Goal: Task Accomplishment & Management: Complete application form

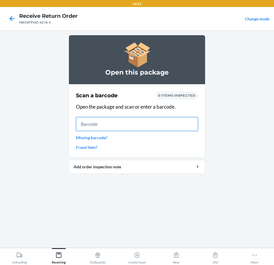
click at [183, 124] on input "text" at bounding box center [137, 124] width 122 height 14
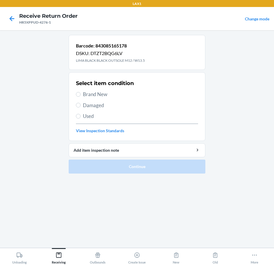
click at [100, 96] on span "Brand New" at bounding box center [140, 95] width 115 height 8
click at [81, 96] on input "Brand New" at bounding box center [78, 94] width 5 height 5
radio input "true"
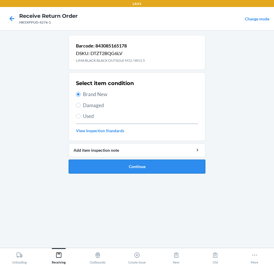
click at [137, 167] on button "Continue" at bounding box center [137, 167] width 137 height 14
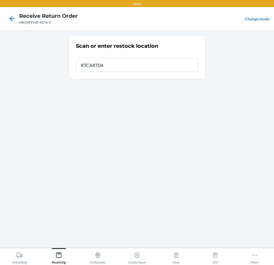
type input "RTCART046"
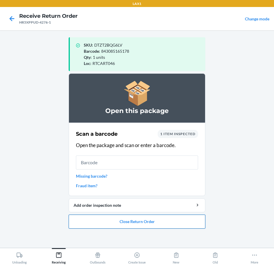
click at [161, 222] on button "Close Return Order" at bounding box center [137, 222] width 137 height 14
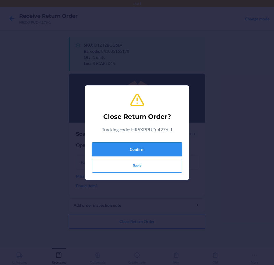
click at [153, 150] on button "Confirm" at bounding box center [137, 149] width 90 height 14
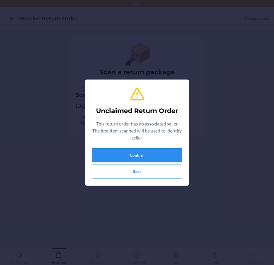
click at [151, 152] on button "Confirm" at bounding box center [137, 155] width 90 height 14
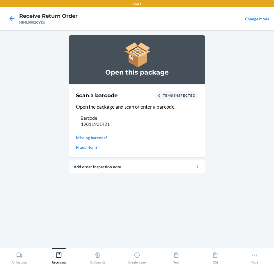
type input "198119014213"
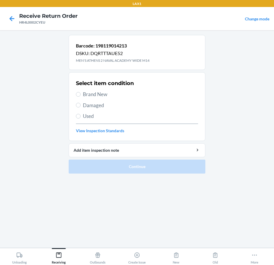
click at [94, 105] on span "Damaged" at bounding box center [140, 106] width 115 height 8
click at [81, 105] on input "Damaged" at bounding box center [78, 105] width 5 height 5
radio input "true"
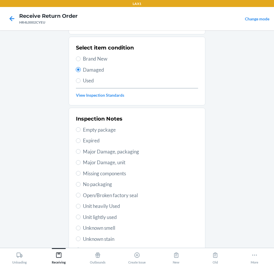
scroll to position [86, 0]
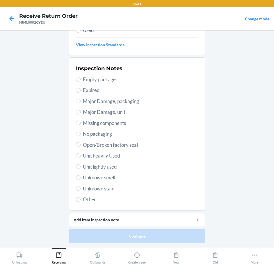
click at [100, 156] on span "Unit heavily Used" at bounding box center [140, 156] width 115 height 8
click at [81, 156] on input "Unit heavily Used" at bounding box center [78, 156] width 5 height 5
radio input "true"
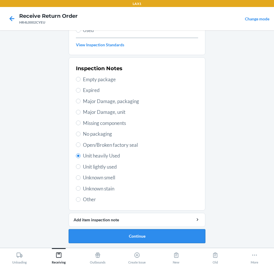
click at [145, 237] on button "Continue" at bounding box center [137, 236] width 137 height 14
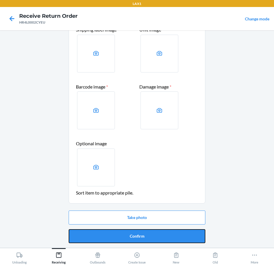
click at [145, 237] on button "Confirm" at bounding box center [137, 236] width 137 height 14
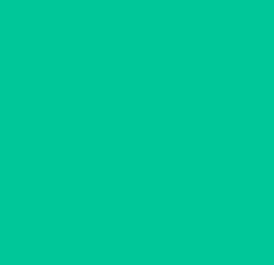
scroll to position [0, 0]
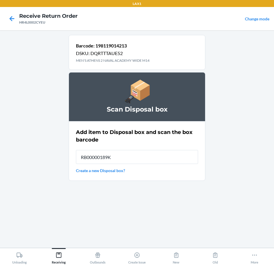
type input "RB00000189K"
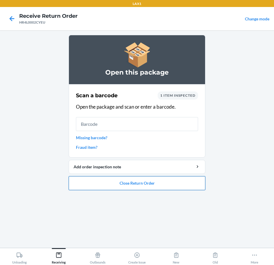
click at [136, 184] on button "Close Return Order" at bounding box center [137, 183] width 137 height 14
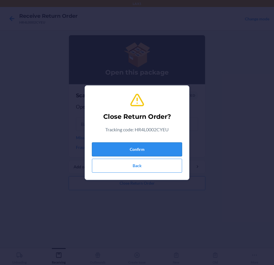
click at [146, 146] on button "Confirm" at bounding box center [137, 149] width 90 height 14
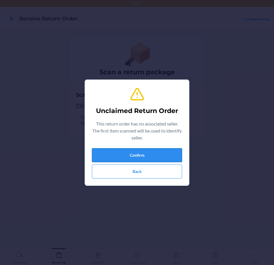
click at [115, 158] on button "Confirm" at bounding box center [137, 155] width 90 height 14
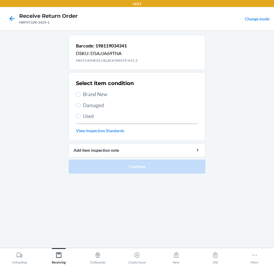
click at [82, 107] on label "Damaged" at bounding box center [137, 106] width 122 height 8
click at [81, 107] on input "Damaged" at bounding box center [78, 105] width 5 height 5
radio input "true"
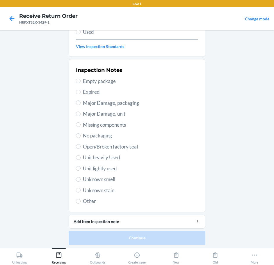
scroll to position [86, 0]
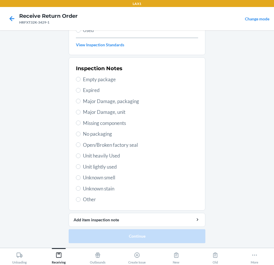
click at [94, 153] on span "Unit heavily Used" at bounding box center [140, 156] width 115 height 8
click at [81, 154] on input "Unit heavily Used" at bounding box center [78, 156] width 5 height 5
radio input "true"
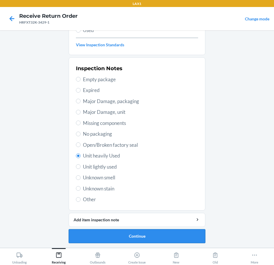
click at [141, 238] on button "Continue" at bounding box center [137, 236] width 137 height 14
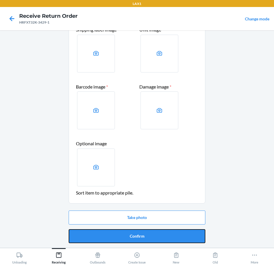
click at [142, 238] on button "Confirm" at bounding box center [137, 236] width 137 height 14
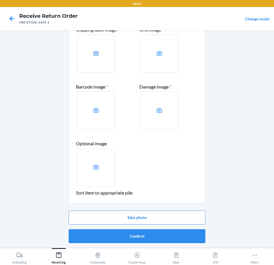
scroll to position [0, 0]
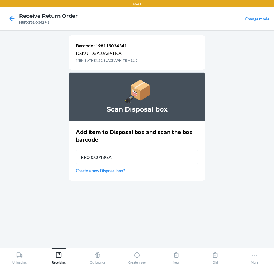
type input "RB0000018GA"
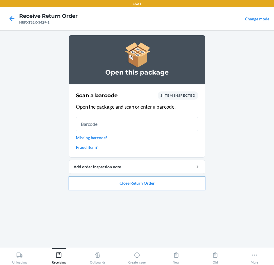
click at [147, 184] on button "Close Return Order" at bounding box center [137, 183] width 137 height 14
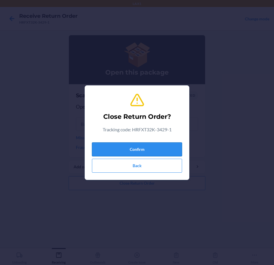
click at [144, 145] on button "Confirm" at bounding box center [137, 149] width 90 height 14
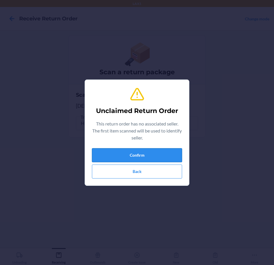
click at [143, 153] on button "Confirm" at bounding box center [137, 155] width 90 height 14
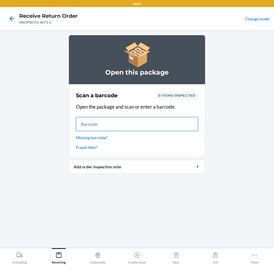
click at [148, 121] on input "text" at bounding box center [137, 124] width 122 height 14
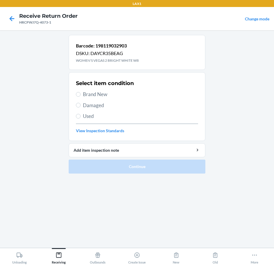
click at [96, 93] on span "Brand New" at bounding box center [140, 95] width 115 height 8
click at [81, 93] on input "Brand New" at bounding box center [78, 94] width 5 height 5
radio input "true"
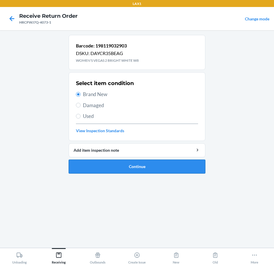
click at [151, 164] on button "Continue" at bounding box center [137, 167] width 137 height 14
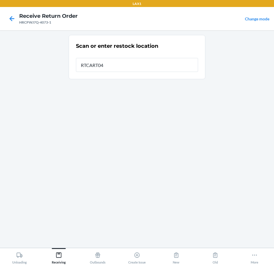
type input "RTCART046"
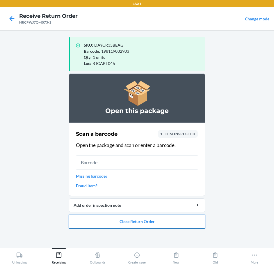
click at [160, 221] on button "Close Return Order" at bounding box center [137, 222] width 137 height 14
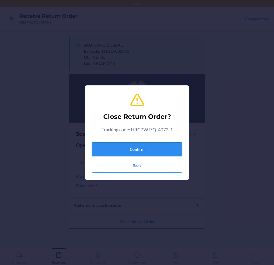
click at [142, 150] on button "Confirm" at bounding box center [137, 149] width 90 height 14
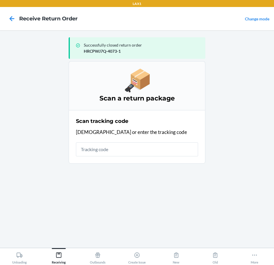
click at [102, 152] on input "text" at bounding box center [137, 149] width 122 height 14
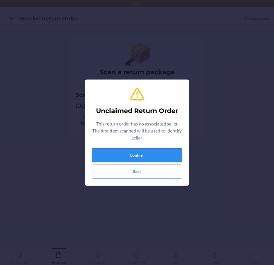
click at [104, 154] on button "Confirm" at bounding box center [137, 155] width 90 height 14
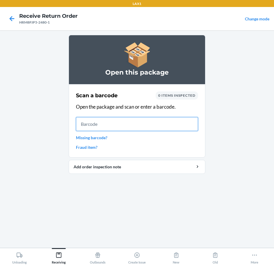
click at [85, 125] on input "text" at bounding box center [137, 124] width 122 height 14
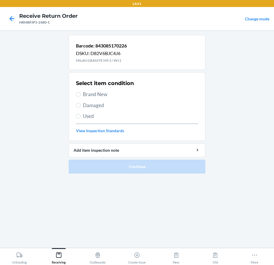
click at [82, 95] on label "Brand New" at bounding box center [137, 95] width 122 height 8
click at [81, 95] on input "Brand New" at bounding box center [78, 94] width 5 height 5
radio input "true"
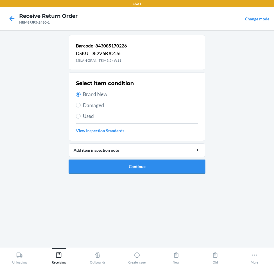
click at [171, 168] on button "Continue" at bounding box center [137, 167] width 137 height 14
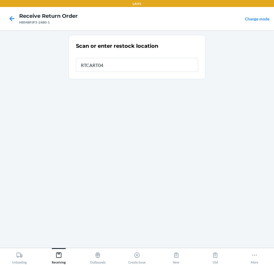
type input "RTCART046"
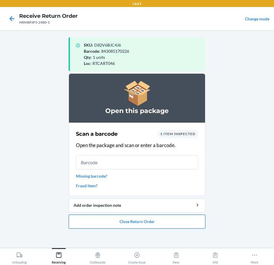
click at [126, 222] on button "Close Return Order" at bounding box center [137, 222] width 137 height 14
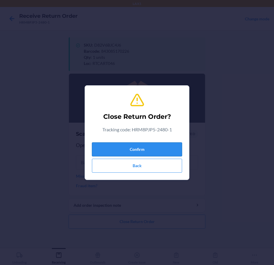
click at [144, 148] on button "Confirm" at bounding box center [137, 149] width 90 height 14
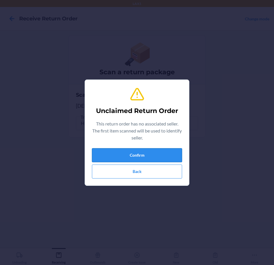
click at [156, 155] on button "Confirm" at bounding box center [137, 155] width 90 height 14
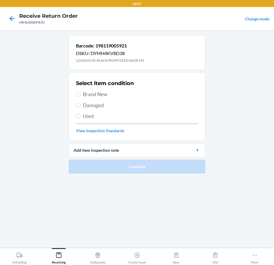
click at [92, 95] on span "Brand New" at bounding box center [140, 95] width 115 height 8
click at [81, 95] on input "Brand New" at bounding box center [78, 94] width 5 height 5
radio input "true"
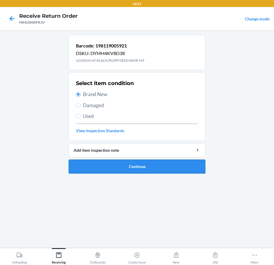
click at [167, 165] on button "Continue" at bounding box center [137, 167] width 137 height 14
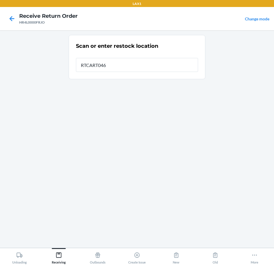
type input "RTCART046"
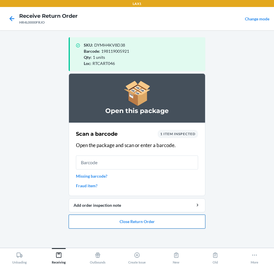
click at [145, 224] on button "Close Return Order" at bounding box center [137, 222] width 137 height 14
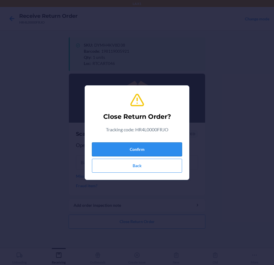
click at [136, 148] on button "Confirm" at bounding box center [137, 149] width 90 height 14
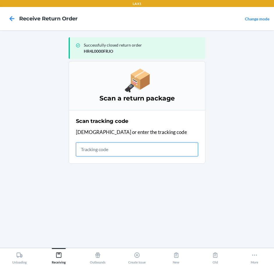
click at [152, 150] on input "text" at bounding box center [137, 149] width 122 height 14
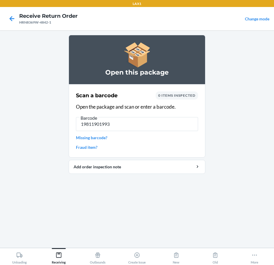
type input "198119019935"
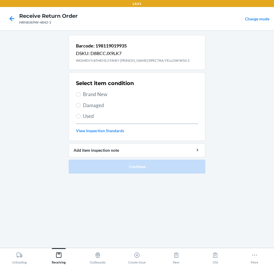
click at [98, 108] on span "Damaged" at bounding box center [140, 106] width 115 height 8
click at [81, 107] on input "Damaged" at bounding box center [78, 105] width 5 height 5
radio input "true"
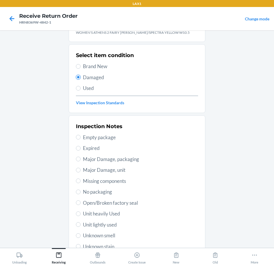
scroll to position [86, 0]
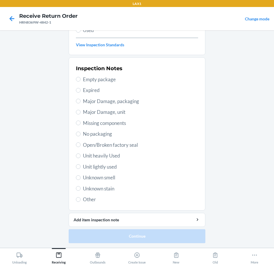
click at [111, 154] on span "Unit heavily Used" at bounding box center [140, 156] width 115 height 8
click at [81, 154] on input "Unit heavily Used" at bounding box center [78, 156] width 5 height 5
radio input "true"
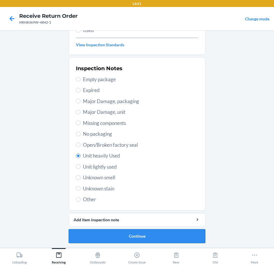
click at [149, 239] on button "Continue" at bounding box center [137, 236] width 137 height 14
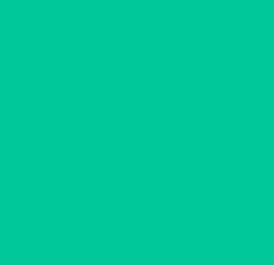
scroll to position [34, 0]
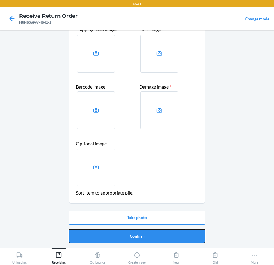
click at [149, 239] on button "Confirm" at bounding box center [137, 236] width 137 height 14
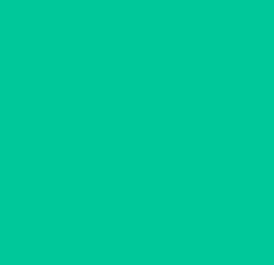
scroll to position [0, 0]
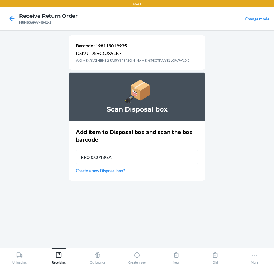
type input "RB0000018GA"
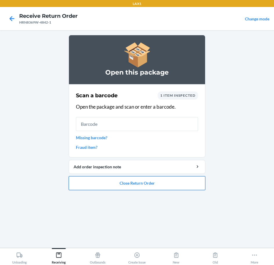
click at [163, 186] on button "Close Return Order" at bounding box center [137, 183] width 137 height 14
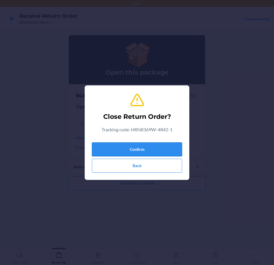
click at [146, 149] on button "Confirm" at bounding box center [137, 149] width 90 height 14
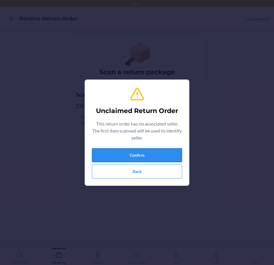
click at [147, 152] on button "Confirm" at bounding box center [137, 155] width 90 height 14
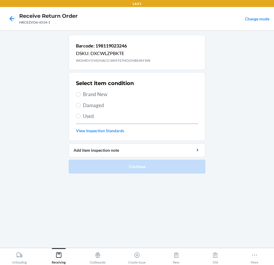
click at [101, 92] on span "Brand New" at bounding box center [140, 95] width 115 height 8
click at [81, 92] on input "Brand New" at bounding box center [78, 94] width 5 height 5
radio input "true"
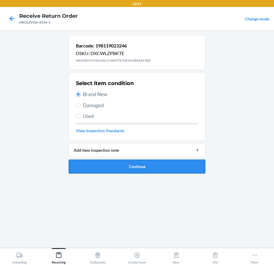
click at [151, 167] on button "Continue" at bounding box center [137, 167] width 137 height 14
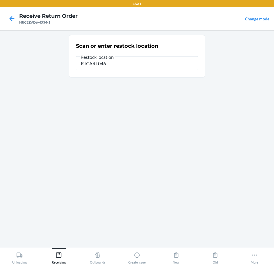
type input "RTCART046"
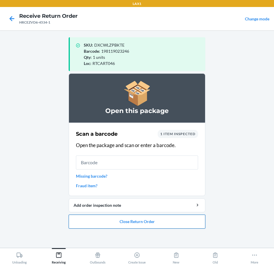
click at [131, 223] on button "Close Return Order" at bounding box center [137, 222] width 137 height 14
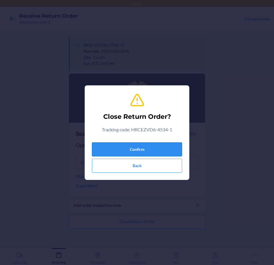
click at [133, 153] on button "Confirm" at bounding box center [137, 149] width 90 height 14
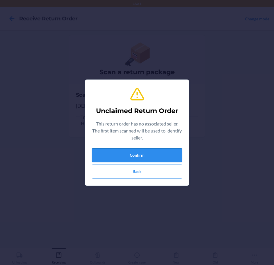
click at [134, 152] on button "Confirm" at bounding box center [137, 155] width 90 height 14
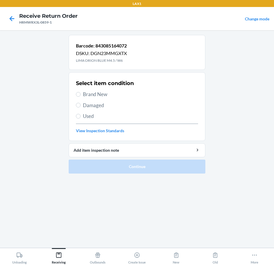
click at [97, 94] on span "Brand New" at bounding box center [140, 95] width 115 height 8
click at [81, 94] on input "Brand New" at bounding box center [78, 94] width 5 height 5
radio input "true"
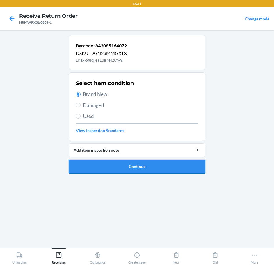
click at [152, 166] on button "Continue" at bounding box center [137, 167] width 137 height 14
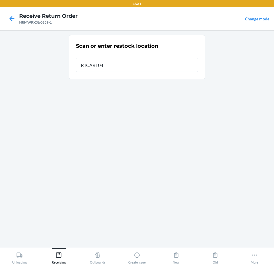
type input "RTCART046"
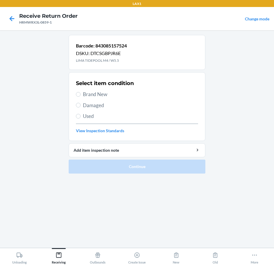
click at [85, 95] on span "Brand New" at bounding box center [140, 95] width 115 height 8
click at [81, 95] on input "Brand New" at bounding box center [78, 94] width 5 height 5
radio input "true"
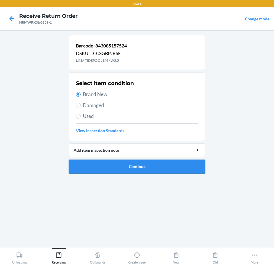
click at [167, 164] on button "Continue" at bounding box center [137, 167] width 137 height 14
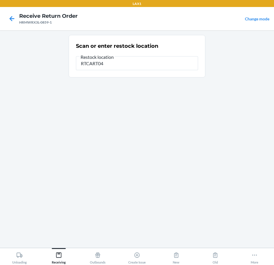
type input "RTCART046"
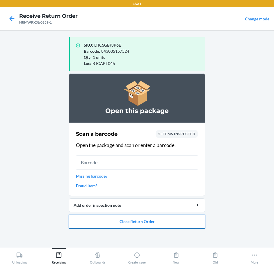
click at [169, 219] on button "Close Return Order" at bounding box center [137, 222] width 137 height 14
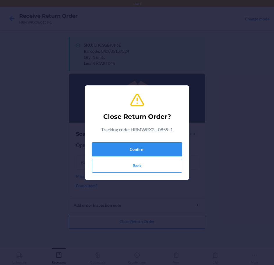
click at [157, 152] on button "Confirm" at bounding box center [137, 149] width 90 height 14
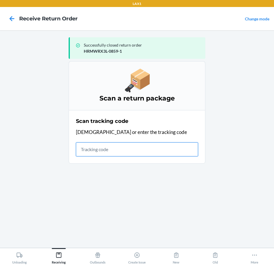
click at [172, 154] on input "text" at bounding box center [137, 149] width 122 height 14
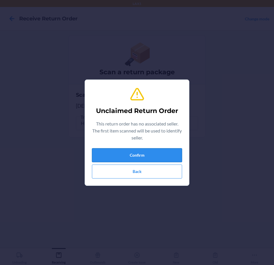
click at [171, 154] on button "Confirm" at bounding box center [137, 155] width 90 height 14
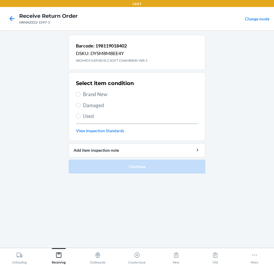
click at [81, 91] on label "Brand New" at bounding box center [137, 95] width 122 height 8
click at [81, 92] on input "Brand New" at bounding box center [78, 94] width 5 height 5
radio input "true"
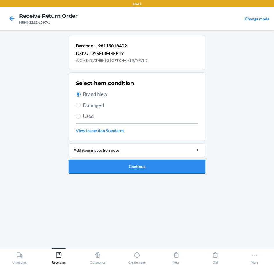
click at [188, 169] on button "Continue" at bounding box center [137, 167] width 137 height 14
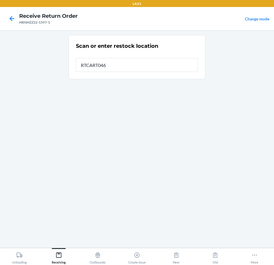
type input "RTCART046"
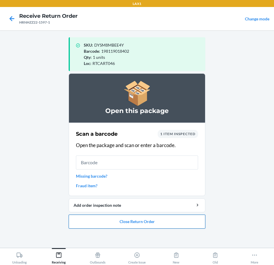
click at [124, 221] on button "Close Return Order" at bounding box center [137, 222] width 137 height 14
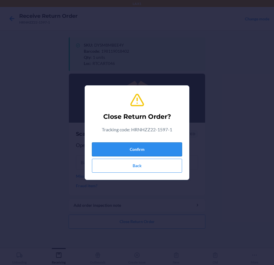
click at [127, 148] on button "Confirm" at bounding box center [137, 149] width 90 height 14
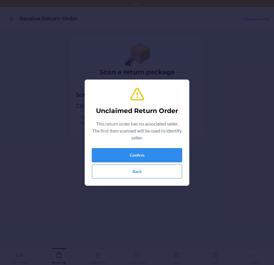
click at [153, 150] on button "Confirm" at bounding box center [137, 155] width 90 height 14
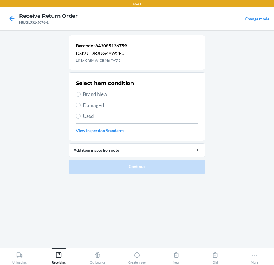
click at [105, 96] on span "Brand New" at bounding box center [140, 95] width 115 height 8
click at [81, 96] on input "Brand New" at bounding box center [78, 94] width 5 height 5
radio input "true"
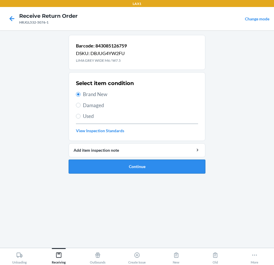
click at [162, 168] on button "Continue" at bounding box center [137, 167] width 137 height 14
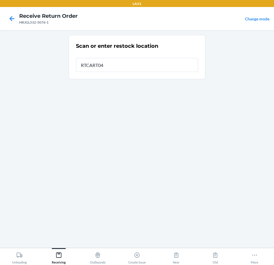
type input "RTCART046"
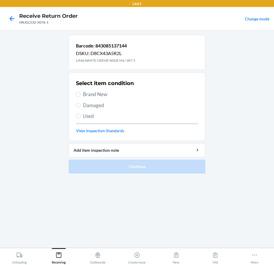
click at [96, 94] on span "Brand New" at bounding box center [140, 95] width 115 height 8
click at [81, 94] on input "Brand New" at bounding box center [78, 94] width 5 height 5
radio input "true"
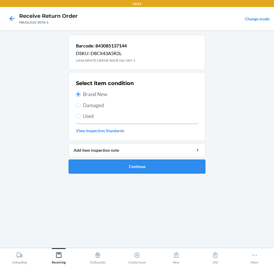
click at [159, 170] on button "Continue" at bounding box center [137, 167] width 137 height 14
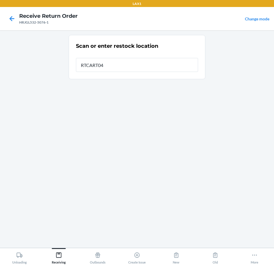
type input "RTCART046"
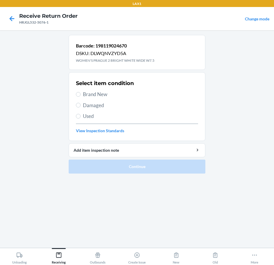
click at [95, 94] on span "Brand New" at bounding box center [140, 95] width 115 height 8
click at [81, 94] on input "Brand New" at bounding box center [78, 94] width 5 height 5
radio input "true"
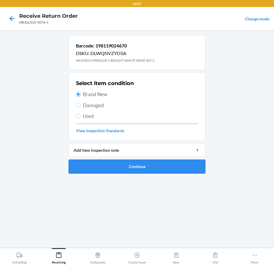
drag, startPoint x: 154, startPoint y: 162, endPoint x: 158, endPoint y: 161, distance: 4.5
click at [155, 162] on button "Continue" at bounding box center [137, 167] width 137 height 14
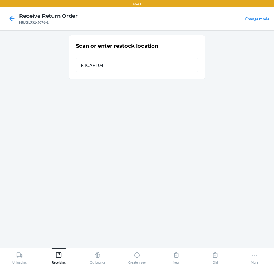
type input "RTCART046"
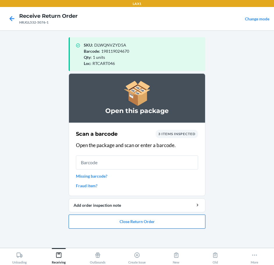
click at [124, 219] on button "Close Return Order" at bounding box center [137, 222] width 137 height 14
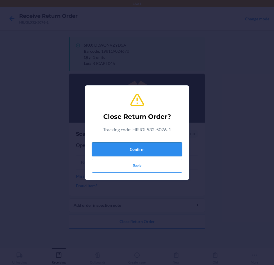
click at [125, 147] on button "Confirm" at bounding box center [137, 149] width 90 height 14
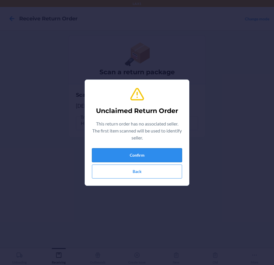
click at [134, 159] on button "Confirm" at bounding box center [137, 155] width 90 height 14
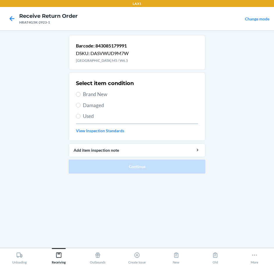
click at [91, 95] on span "Brand New" at bounding box center [140, 95] width 115 height 8
click at [81, 95] on input "Brand New" at bounding box center [78, 94] width 5 height 5
radio input "true"
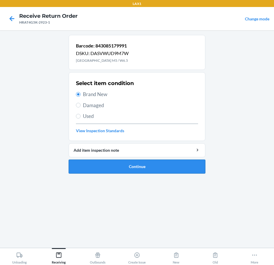
click at [146, 165] on button "Continue" at bounding box center [137, 167] width 137 height 14
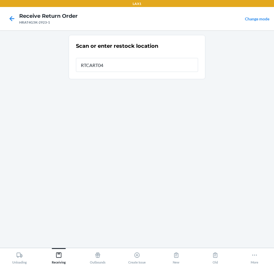
type input "RTCART046"
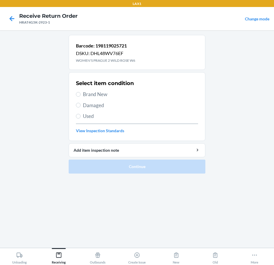
click at [87, 95] on span "Brand New" at bounding box center [140, 95] width 115 height 8
click at [81, 95] on input "Brand New" at bounding box center [78, 94] width 5 height 5
radio input "true"
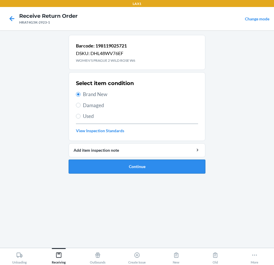
click at [141, 164] on button "Continue" at bounding box center [137, 167] width 137 height 14
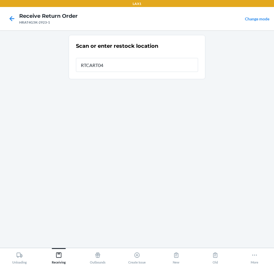
type input "RTCART046"
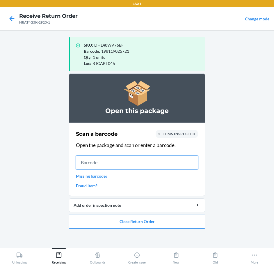
click at [97, 159] on input "text" at bounding box center [137, 163] width 122 height 14
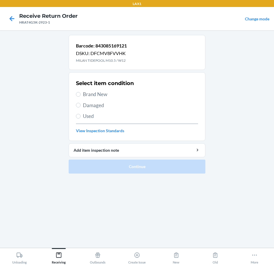
click at [91, 96] on span "Brand New" at bounding box center [140, 95] width 115 height 8
click at [81, 96] on input "Brand New" at bounding box center [78, 94] width 5 height 5
radio input "true"
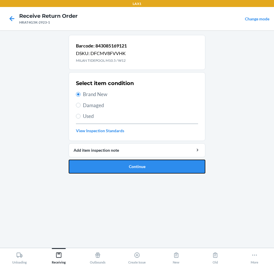
drag, startPoint x: 146, startPoint y: 165, endPoint x: 147, endPoint y: 171, distance: 6.9
click at [147, 168] on button "Continue" at bounding box center [137, 167] width 137 height 14
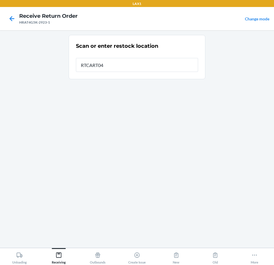
type input "RTCART046"
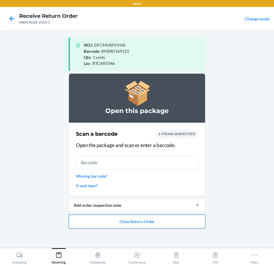
click at [112, 221] on button "Close Return Order" at bounding box center [137, 222] width 137 height 14
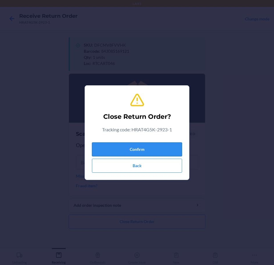
click at [166, 150] on button "Confirm" at bounding box center [137, 149] width 90 height 14
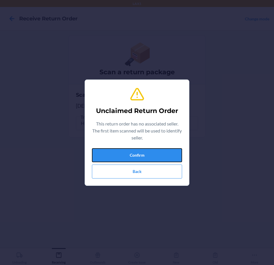
click at [166, 150] on button "Confirm" at bounding box center [137, 155] width 90 height 14
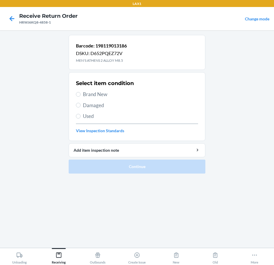
click at [104, 93] on span "Brand New" at bounding box center [140, 95] width 115 height 8
click at [81, 93] on input "Brand New" at bounding box center [78, 94] width 5 height 5
radio input "true"
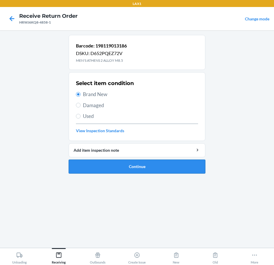
click at [192, 171] on button "Continue" at bounding box center [137, 167] width 137 height 14
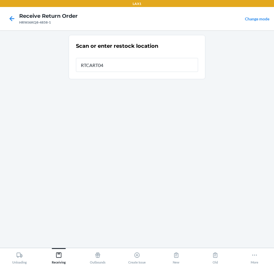
type input "RTCART046"
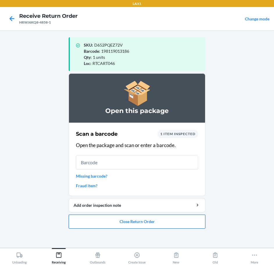
click at [143, 223] on button "Close Return Order" at bounding box center [137, 222] width 137 height 14
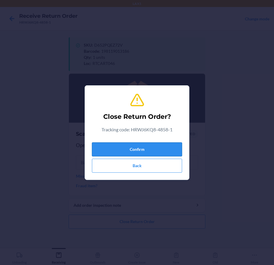
click at [144, 154] on button "Confirm" at bounding box center [137, 149] width 90 height 14
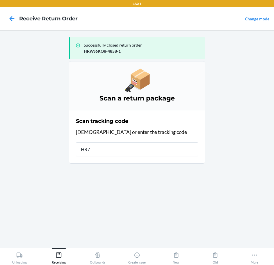
type input "HR7J"
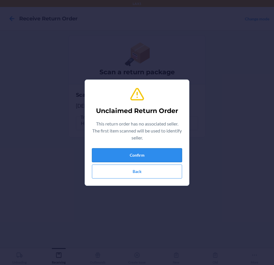
click at [164, 154] on button "Confirm" at bounding box center [137, 155] width 90 height 14
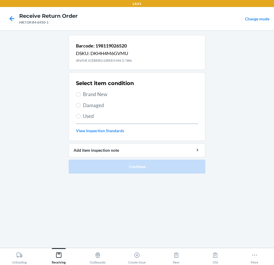
click at [87, 94] on span "Brand New" at bounding box center [140, 95] width 115 height 8
click at [81, 94] on input "Brand New" at bounding box center [78, 94] width 5 height 5
radio input "true"
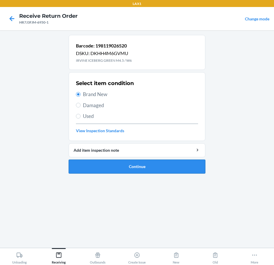
click at [158, 164] on button "Continue" at bounding box center [137, 167] width 137 height 14
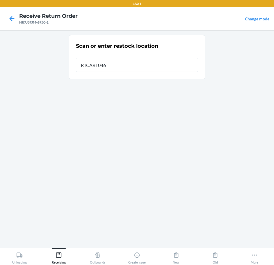
type input "RTCART046"
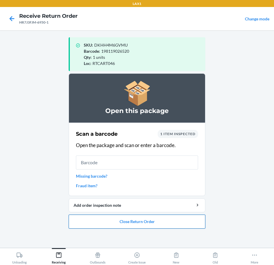
click at [147, 226] on button "Close Return Order" at bounding box center [137, 222] width 137 height 14
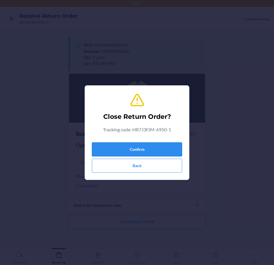
click at [148, 152] on button "Confirm" at bounding box center [137, 149] width 90 height 14
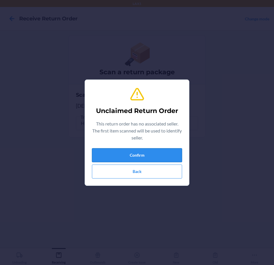
click at [140, 159] on button "Confirm" at bounding box center [137, 155] width 90 height 14
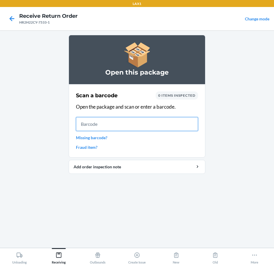
click at [137, 126] on input "text" at bounding box center [137, 124] width 122 height 14
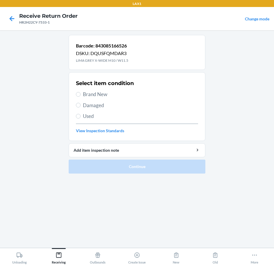
click at [101, 96] on span "Brand New" at bounding box center [140, 95] width 115 height 8
click at [81, 96] on input "Brand New" at bounding box center [78, 94] width 5 height 5
radio input "true"
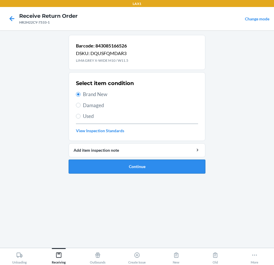
click at [157, 163] on button "Continue" at bounding box center [137, 167] width 137 height 14
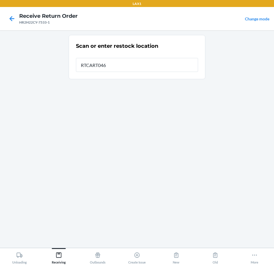
type input "RTCART046"
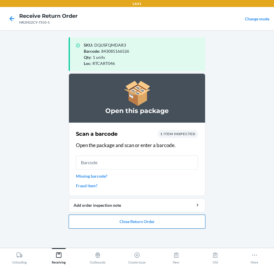
click at [164, 220] on button "Close Return Order" at bounding box center [137, 222] width 137 height 14
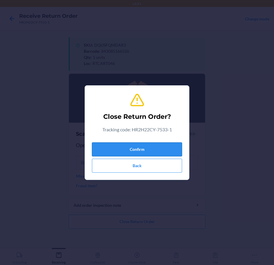
click at [157, 151] on button "Confirm" at bounding box center [137, 149] width 90 height 14
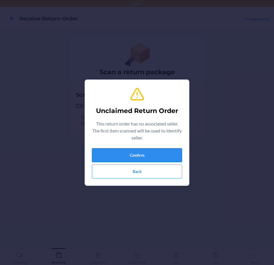
click at [180, 150] on button "Confirm" at bounding box center [137, 155] width 90 height 14
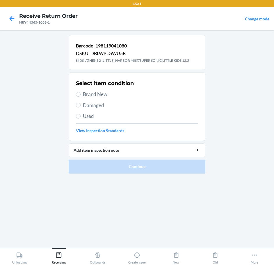
click at [99, 94] on span "Brand New" at bounding box center [140, 95] width 115 height 8
click at [81, 94] on input "Brand New" at bounding box center [78, 94] width 5 height 5
radio input "true"
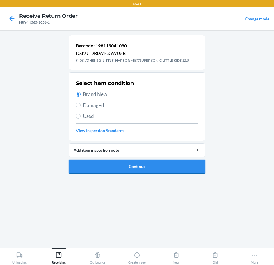
click at [164, 166] on button "Continue" at bounding box center [137, 167] width 137 height 14
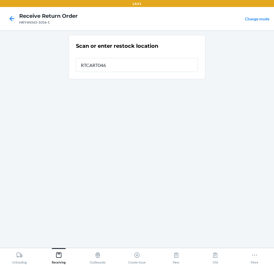
type input "RTCART046"
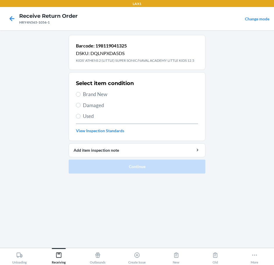
click at [95, 94] on span "Brand New" at bounding box center [140, 95] width 115 height 8
click at [81, 94] on input "Brand New" at bounding box center [78, 94] width 5 height 5
radio input "true"
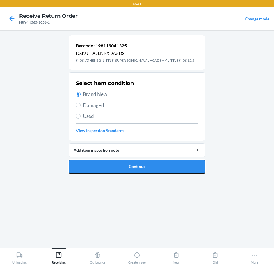
click at [151, 166] on button "Continue" at bounding box center [137, 167] width 137 height 14
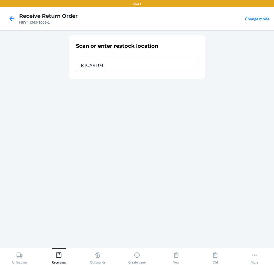
type input "RTCART046"
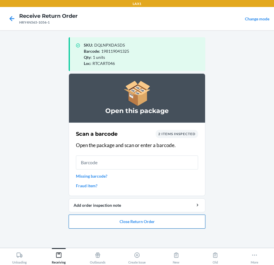
click at [168, 224] on button "Close Return Order" at bounding box center [137, 222] width 137 height 14
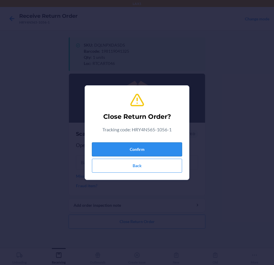
click at [143, 150] on button "Confirm" at bounding box center [137, 149] width 90 height 14
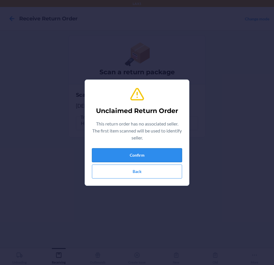
click at [141, 151] on button "Confirm" at bounding box center [137, 155] width 90 height 14
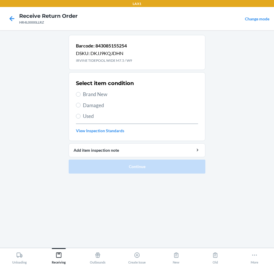
click at [86, 95] on span "Brand New" at bounding box center [140, 95] width 115 height 8
click at [81, 95] on input "Brand New" at bounding box center [78, 94] width 5 height 5
radio input "true"
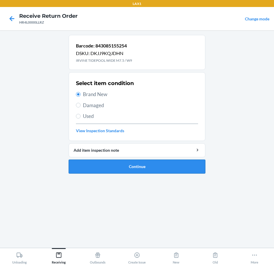
drag, startPoint x: 170, startPoint y: 170, endPoint x: 179, endPoint y: 168, distance: 8.9
click at [179, 168] on button "Continue" at bounding box center [137, 167] width 137 height 14
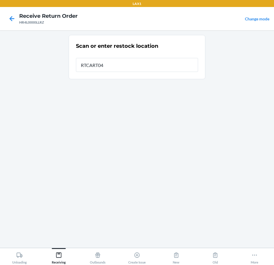
type input "RTCART046"
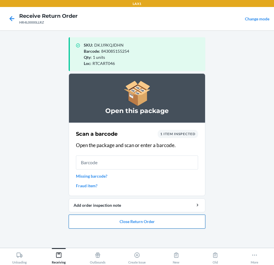
click at [131, 223] on button "Close Return Order" at bounding box center [137, 222] width 137 height 14
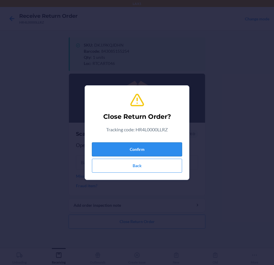
click at [136, 149] on button "Confirm" at bounding box center [137, 149] width 90 height 14
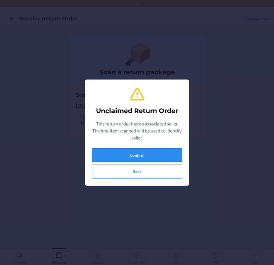
click at [150, 153] on button "Confirm" at bounding box center [137, 155] width 90 height 14
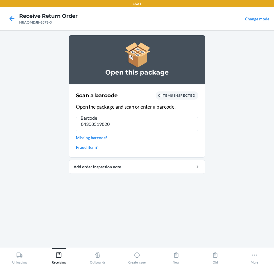
type input "843085198206"
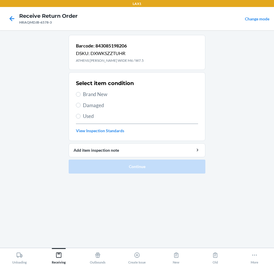
click at [84, 94] on span "Brand New" at bounding box center [140, 95] width 115 height 8
click at [81, 94] on input "Brand New" at bounding box center [78, 94] width 5 height 5
radio input "true"
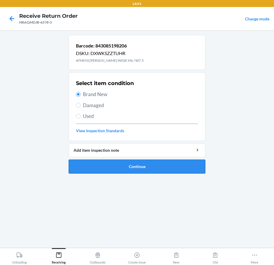
click at [136, 166] on button "Continue" at bounding box center [137, 167] width 137 height 14
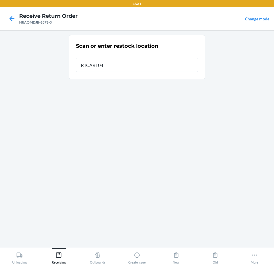
type input "RTCART046"
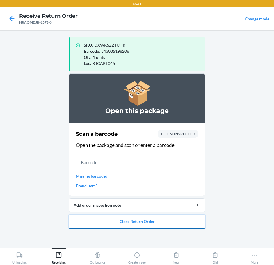
click at [164, 222] on button "Close Return Order" at bounding box center [137, 222] width 137 height 14
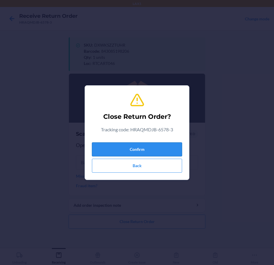
click at [154, 143] on button "Confirm" at bounding box center [137, 149] width 90 height 14
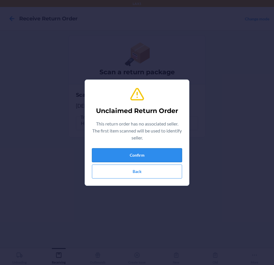
click at [158, 152] on button "Confirm" at bounding box center [137, 155] width 90 height 14
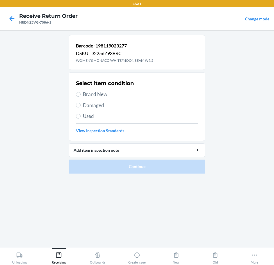
click at [97, 95] on span "Brand New" at bounding box center [140, 95] width 115 height 8
click at [81, 95] on input "Brand New" at bounding box center [78, 94] width 5 height 5
radio input "true"
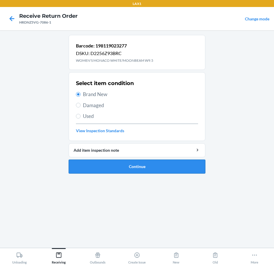
click at [147, 169] on button "Continue" at bounding box center [137, 167] width 137 height 14
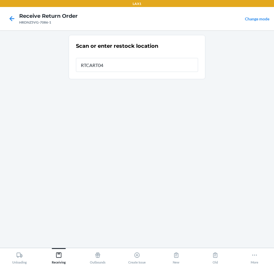
type input "RTCART046"
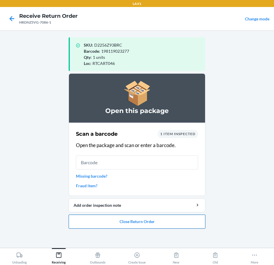
click at [147, 228] on button "Close Return Order" at bounding box center [137, 222] width 137 height 14
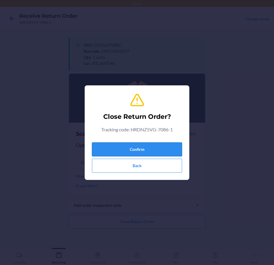
click at [163, 148] on button "Confirm" at bounding box center [137, 149] width 90 height 14
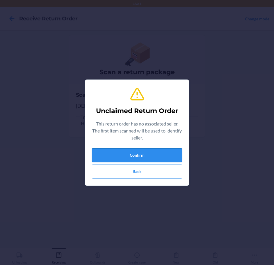
click at [162, 155] on button "Confirm" at bounding box center [137, 155] width 90 height 14
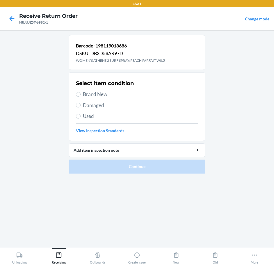
click at [94, 106] on span "Damaged" at bounding box center [140, 106] width 115 height 8
click at [81, 106] on input "Damaged" at bounding box center [78, 105] width 5 height 5
radio input "true"
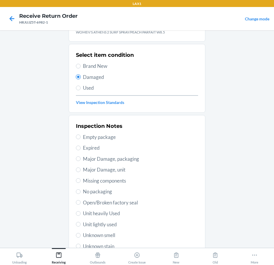
scroll to position [58, 0]
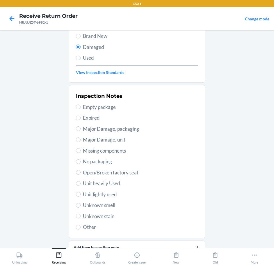
click at [109, 185] on span "Unit heavily Used" at bounding box center [140, 184] width 115 height 8
click at [81, 185] on input "Unit heavily Used" at bounding box center [78, 183] width 5 height 5
radio input "true"
click at [98, 217] on span "Unknown stain" at bounding box center [140, 217] width 115 height 8
click at [81, 217] on input "Unknown stain" at bounding box center [78, 216] width 5 height 5
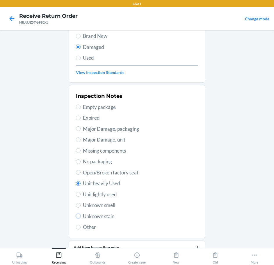
radio input "true"
radio input "false"
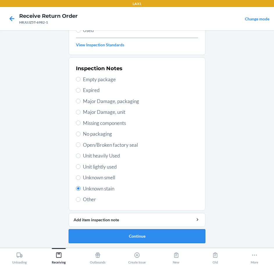
click at [149, 231] on button "Continue" at bounding box center [137, 236] width 137 height 14
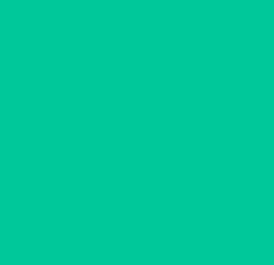
scroll to position [34, 0]
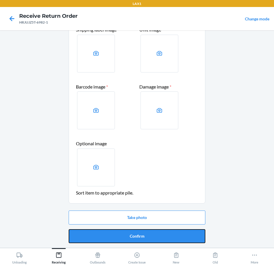
click at [149, 231] on button "Confirm" at bounding box center [137, 236] width 137 height 14
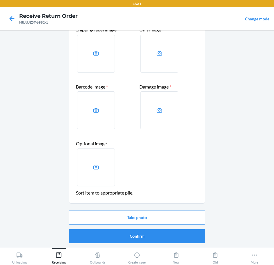
scroll to position [0, 0]
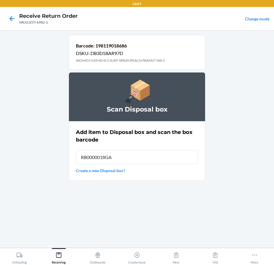
type input "RB0000018GA"
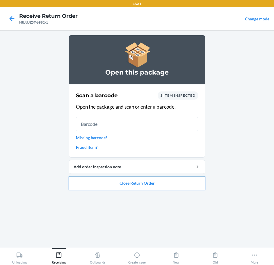
click at [149, 184] on button "Close Return Order" at bounding box center [137, 183] width 137 height 14
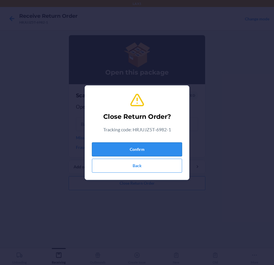
click at [154, 148] on button "Confirm" at bounding box center [137, 149] width 90 height 14
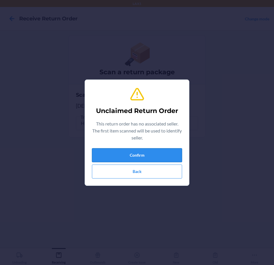
click at [154, 150] on button "Confirm" at bounding box center [137, 155] width 90 height 14
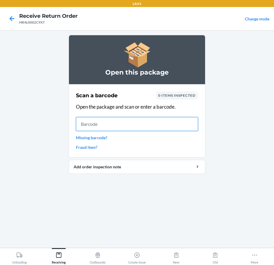
click at [156, 129] on input "text" at bounding box center [137, 124] width 122 height 14
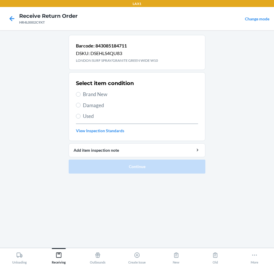
click at [102, 96] on span "Brand New" at bounding box center [140, 95] width 115 height 8
click at [81, 96] on input "Brand New" at bounding box center [78, 94] width 5 height 5
radio input "true"
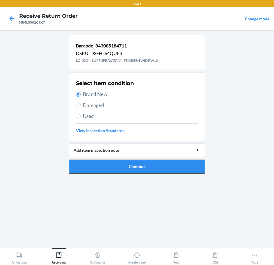
click at [144, 167] on button "Continue" at bounding box center [137, 167] width 137 height 14
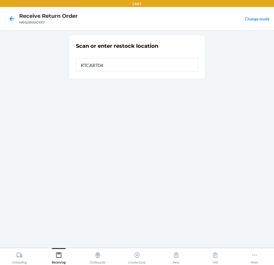
type input "RTCART046"
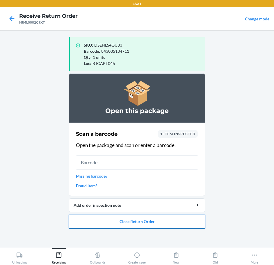
click at [124, 220] on button "Close Return Order" at bounding box center [137, 222] width 137 height 14
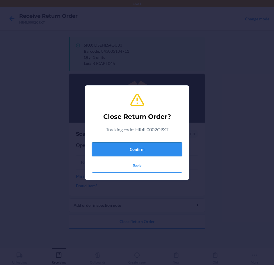
click at [142, 145] on button "Confirm" at bounding box center [137, 149] width 90 height 14
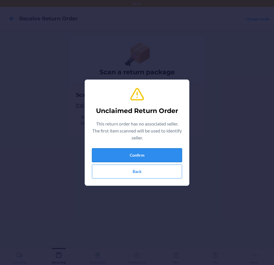
click at [141, 153] on button "Confirm" at bounding box center [137, 155] width 90 height 14
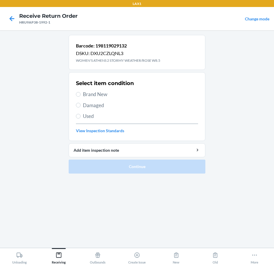
click at [90, 91] on span "Brand New" at bounding box center [140, 95] width 115 height 8
click at [81, 92] on input "Brand New" at bounding box center [78, 94] width 5 height 5
radio input "true"
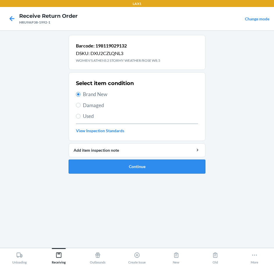
click at [160, 162] on button "Continue" at bounding box center [137, 167] width 137 height 14
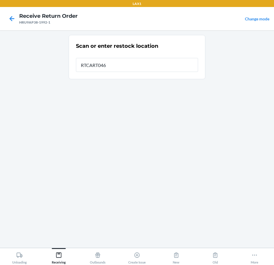
type input "RTCART046"
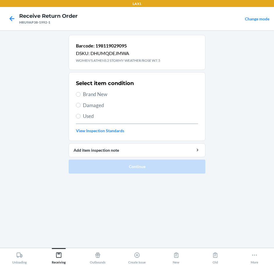
click at [94, 106] on span "Damaged" at bounding box center [140, 106] width 115 height 8
click at [81, 106] on input "Damaged" at bounding box center [78, 105] width 5 height 5
radio input "true"
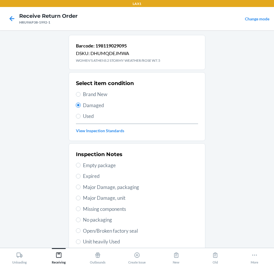
scroll to position [86, 0]
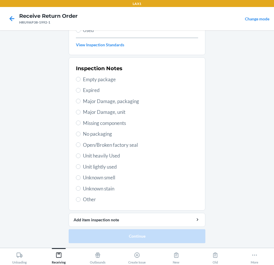
click at [111, 190] on span "Unknown stain" at bounding box center [140, 189] width 115 height 8
click at [81, 190] on input "Unknown stain" at bounding box center [78, 188] width 5 height 5
radio input "true"
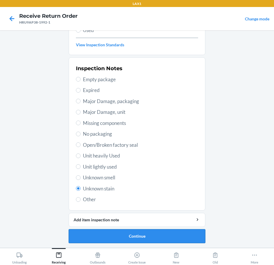
click at [178, 237] on button "Continue" at bounding box center [137, 236] width 137 height 14
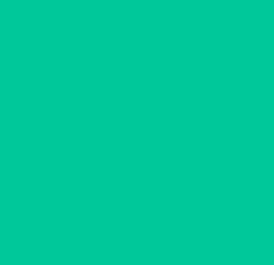
scroll to position [34, 0]
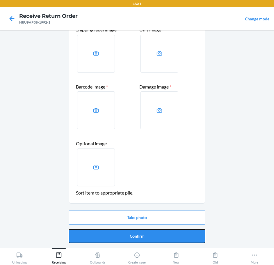
click at [178, 237] on button "Confirm" at bounding box center [137, 236] width 137 height 14
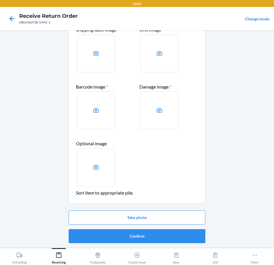
scroll to position [0, 0]
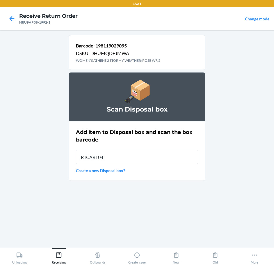
type input "RTCART046"
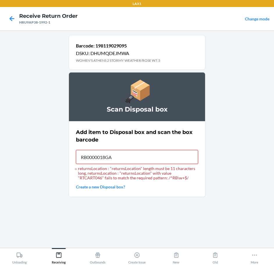
type input "RB0000018GA"
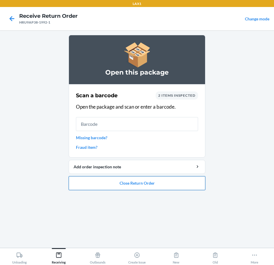
click at [128, 183] on button "Close Return Order" at bounding box center [137, 183] width 137 height 14
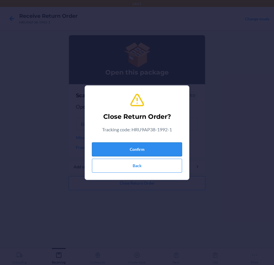
click at [141, 145] on button "Confirm" at bounding box center [137, 149] width 90 height 14
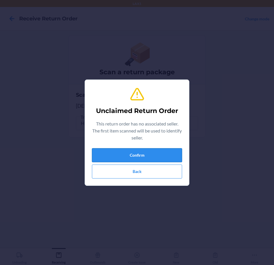
click at [141, 154] on button "Confirm" at bounding box center [137, 155] width 90 height 14
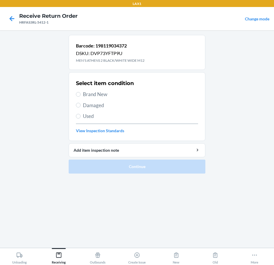
click at [95, 109] on span "Damaged" at bounding box center [140, 106] width 115 height 8
click at [81, 107] on input "Damaged" at bounding box center [78, 105] width 5 height 5
radio input "true"
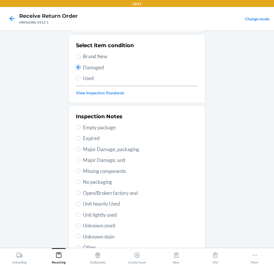
scroll to position [86, 0]
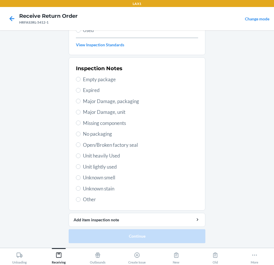
click at [103, 158] on span "Unit heavily Used" at bounding box center [140, 156] width 115 height 8
click at [81, 158] on input "Unit heavily Used" at bounding box center [78, 156] width 5 height 5
radio input "true"
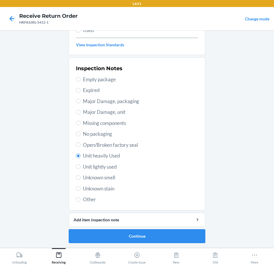
click at [153, 243] on ol "Barcode: 198119034372 DSKU: DVP73YFTP9U MEN'S ATHENS 2 BLACK/WHITE WIDE M12 Sel…" at bounding box center [137, 98] width 137 height 299
click at [154, 239] on button "Continue" at bounding box center [137, 236] width 137 height 14
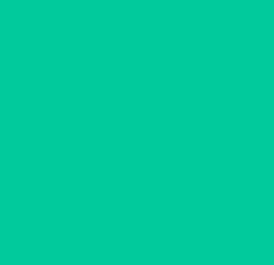
scroll to position [34, 0]
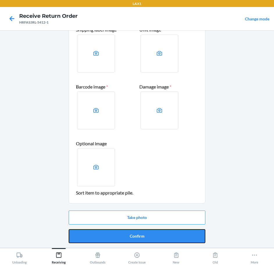
click at [154, 239] on button "Confirm" at bounding box center [137, 236] width 137 height 14
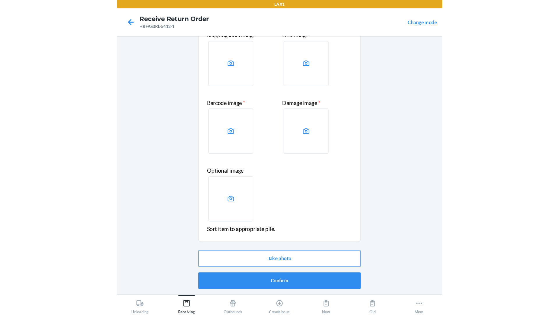
scroll to position [0, 0]
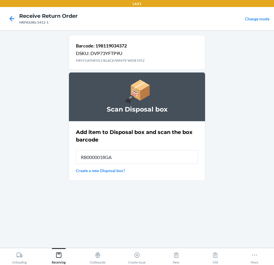
type input "RB0000018GA"
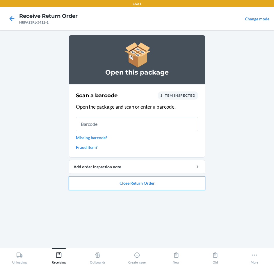
click at [152, 177] on button "Close Return Order" at bounding box center [137, 183] width 137 height 14
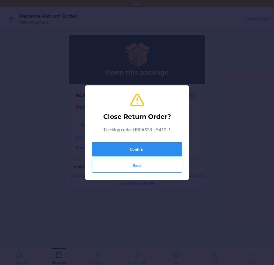
click at [141, 147] on button "Confirm" at bounding box center [137, 149] width 90 height 14
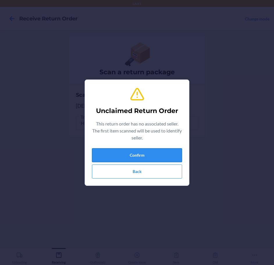
click at [145, 154] on button "Confirm" at bounding box center [137, 155] width 90 height 14
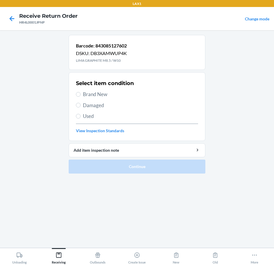
click at [97, 95] on span "Brand New" at bounding box center [140, 95] width 115 height 8
click at [81, 95] on input "Brand New" at bounding box center [78, 94] width 5 height 5
radio input "true"
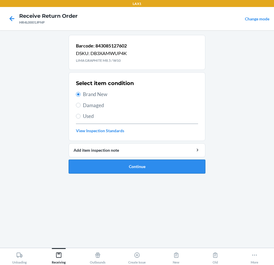
click at [161, 168] on button "Continue" at bounding box center [137, 167] width 137 height 14
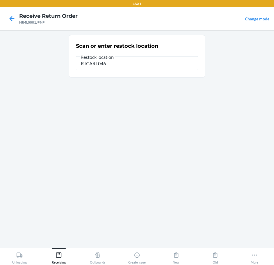
type input "RTCART046"
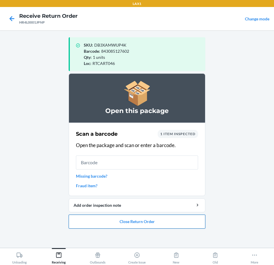
click at [163, 220] on button "Close Return Order" at bounding box center [137, 222] width 137 height 14
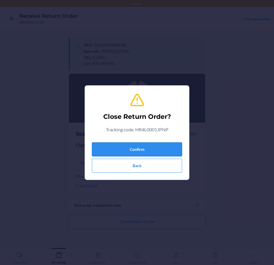
click at [150, 151] on button "Confirm" at bounding box center [137, 149] width 90 height 14
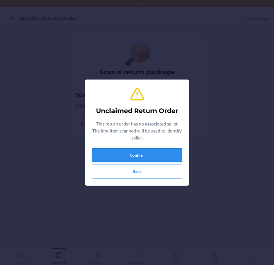
click at [161, 158] on button "Confirm" at bounding box center [137, 155] width 90 height 14
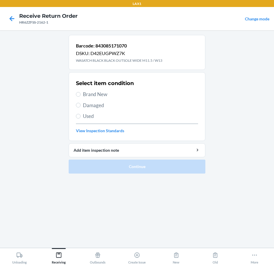
click at [91, 94] on span "Brand New" at bounding box center [140, 95] width 115 height 8
click at [81, 94] on input "Brand New" at bounding box center [78, 94] width 5 height 5
radio input "true"
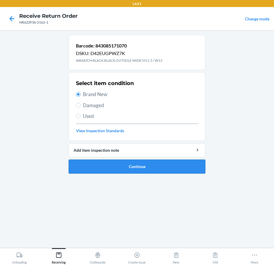
click at [157, 164] on button "Continue" at bounding box center [137, 167] width 137 height 14
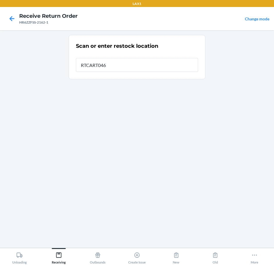
type input "RTCART046"
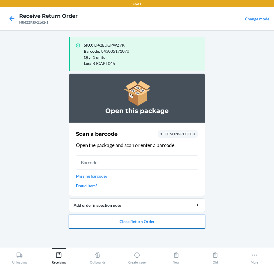
click at [186, 220] on button "Close Return Order" at bounding box center [137, 222] width 137 height 14
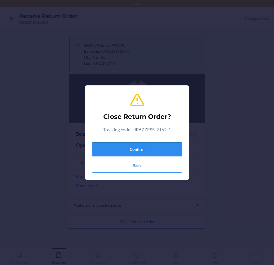
click at [171, 148] on button "Confirm" at bounding box center [137, 149] width 90 height 14
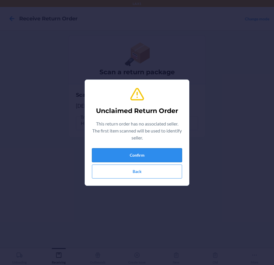
click at [163, 154] on button "Confirm" at bounding box center [137, 155] width 90 height 14
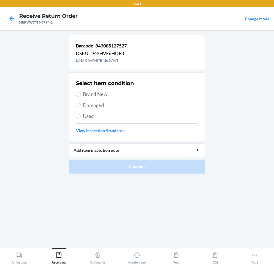
click at [90, 96] on span "Brand New" at bounding box center [140, 95] width 115 height 8
click at [81, 96] on input "Brand New" at bounding box center [78, 94] width 5 height 5
radio input "true"
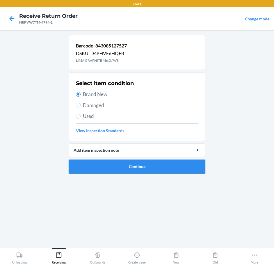
click at [198, 168] on button "Continue" at bounding box center [137, 167] width 137 height 14
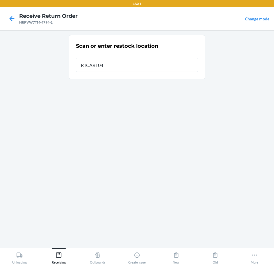
type input "RTCART046"
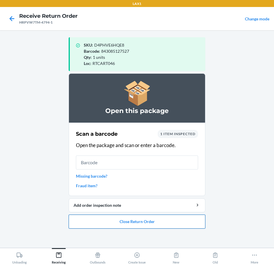
click at [119, 226] on button "Close Return Order" at bounding box center [137, 222] width 137 height 14
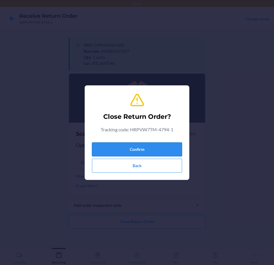
click at [134, 151] on button "Confirm" at bounding box center [137, 149] width 90 height 14
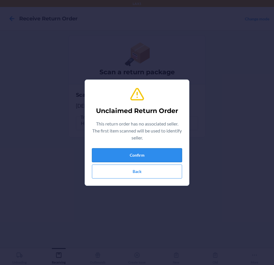
click at [136, 154] on button "Confirm" at bounding box center [137, 155] width 90 height 14
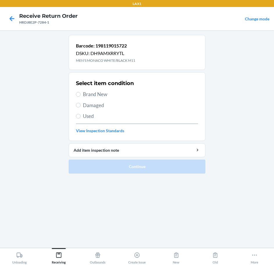
click at [103, 91] on span "Brand New" at bounding box center [140, 95] width 115 height 8
click at [81, 92] on input "Brand New" at bounding box center [78, 94] width 5 height 5
radio input "true"
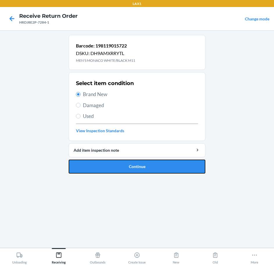
click at [168, 168] on button "Continue" at bounding box center [137, 167] width 137 height 14
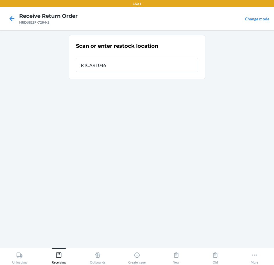
type input "RTCART046"
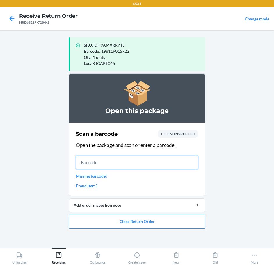
click at [135, 163] on input "text" at bounding box center [137, 163] width 122 height 14
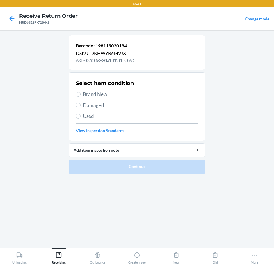
drag, startPoint x: 108, startPoint y: 98, endPoint x: 106, endPoint y: 95, distance: 3.7
click at [108, 95] on div "Select item condition Brand New Damaged Used View Inspection Standards" at bounding box center [137, 107] width 122 height 58
click at [105, 94] on span "Brand New" at bounding box center [140, 95] width 115 height 8
click at [81, 94] on input "Brand New" at bounding box center [78, 94] width 5 height 5
radio input "true"
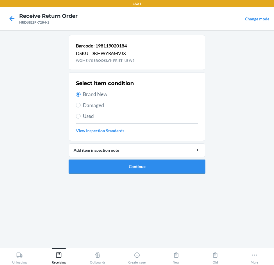
click at [156, 166] on button "Continue" at bounding box center [137, 167] width 137 height 14
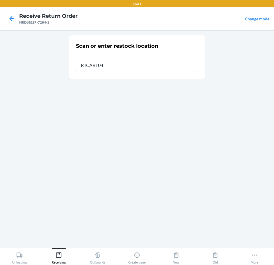
type input "RTCART046"
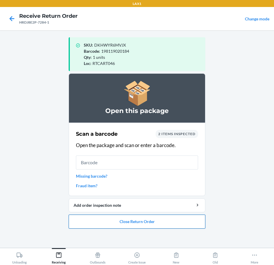
click at [137, 216] on button "Close Return Order" at bounding box center [137, 222] width 137 height 14
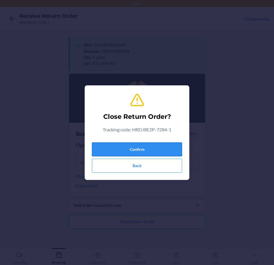
click at [161, 145] on button "Confirm" at bounding box center [137, 149] width 90 height 14
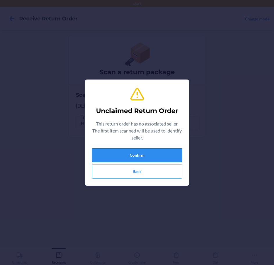
click at [168, 152] on button "Confirm" at bounding box center [137, 155] width 90 height 14
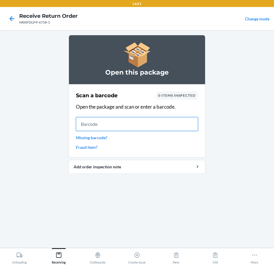
click at [151, 121] on input "text" at bounding box center [137, 124] width 122 height 14
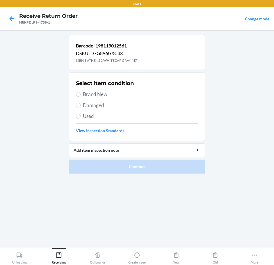
click at [103, 95] on span "Brand New" at bounding box center [140, 95] width 115 height 8
click at [81, 95] on input "Brand New" at bounding box center [78, 94] width 5 height 5
radio input "true"
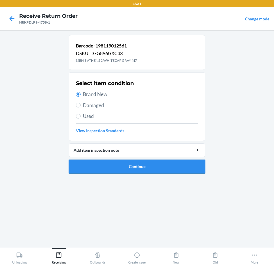
click at [186, 164] on button "Continue" at bounding box center [137, 167] width 137 height 14
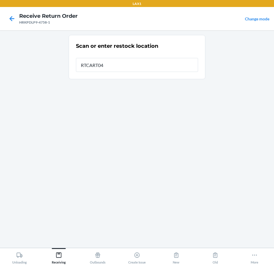
type input "RTCART046"
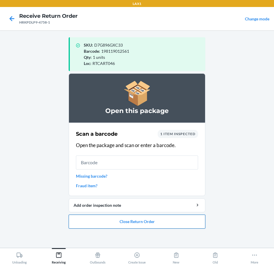
click at [177, 228] on button "Close Return Order" at bounding box center [137, 222] width 137 height 14
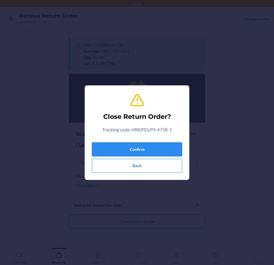
click at [168, 147] on button "Confirm" at bounding box center [137, 149] width 90 height 14
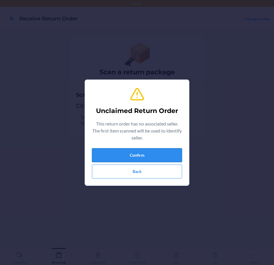
click at [174, 151] on button "Confirm" at bounding box center [137, 155] width 90 height 14
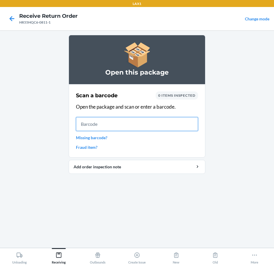
click at [136, 121] on input "text" at bounding box center [137, 124] width 122 height 14
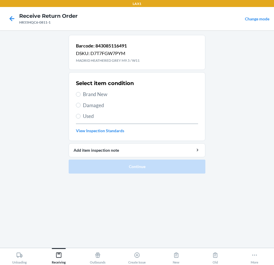
click at [93, 94] on span "Brand New" at bounding box center [140, 95] width 115 height 8
click at [81, 94] on input "Brand New" at bounding box center [78, 94] width 5 height 5
radio input "true"
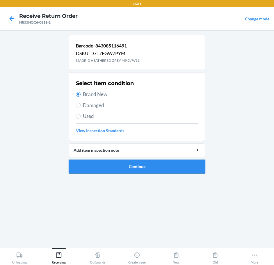
click at [164, 165] on button "Continue" at bounding box center [137, 167] width 137 height 14
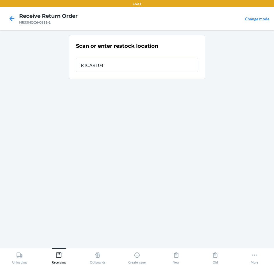
type input "RTCART046"
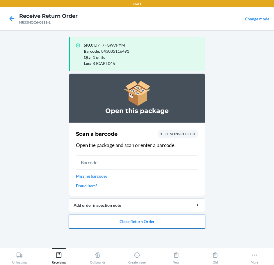
click at [149, 223] on button "Close Return Order" at bounding box center [137, 222] width 137 height 14
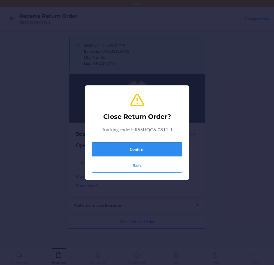
click at [157, 153] on button "Confirm" at bounding box center [137, 149] width 90 height 14
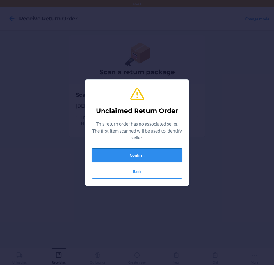
click at [169, 149] on button "Confirm" at bounding box center [137, 155] width 90 height 14
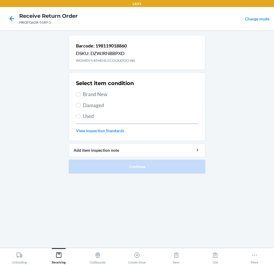
click at [100, 98] on div "Select item condition Brand New Damaged Used View Inspection Standards" at bounding box center [137, 107] width 122 height 58
drag, startPoint x: 101, startPoint y: 97, endPoint x: 107, endPoint y: 107, distance: 12.2
click at [102, 98] on div "Select item condition Brand New Damaged Used View Inspection Standards" at bounding box center [137, 107] width 122 height 58
click at [84, 95] on span "Brand New" at bounding box center [140, 95] width 115 height 8
click at [81, 95] on input "Brand New" at bounding box center [78, 94] width 5 height 5
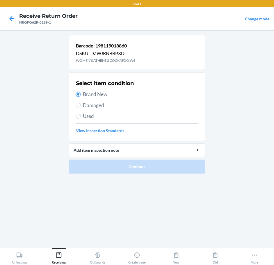
radio input "true"
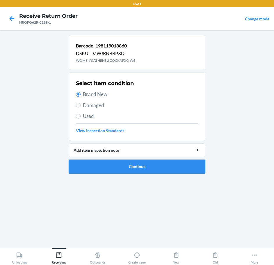
click at [151, 168] on button "Continue" at bounding box center [137, 167] width 137 height 14
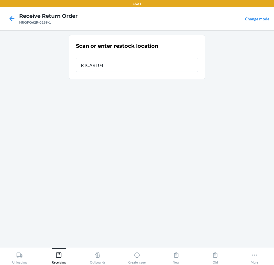
type input "RTCART046"
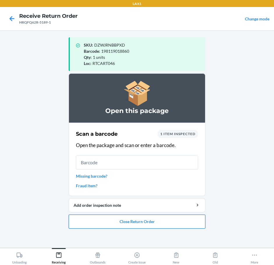
click at [171, 227] on button "Close Return Order" at bounding box center [137, 222] width 137 height 14
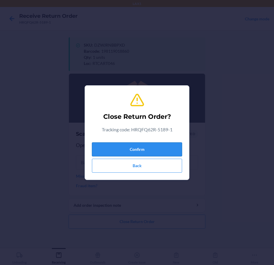
click at [159, 149] on button "Confirm" at bounding box center [137, 149] width 90 height 14
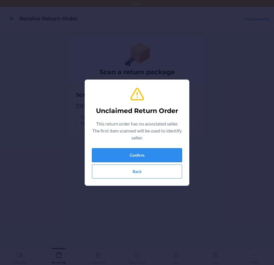
click at [140, 151] on button "Confirm" at bounding box center [137, 155] width 90 height 14
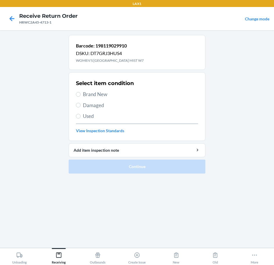
click at [94, 94] on span "Brand New" at bounding box center [140, 95] width 115 height 8
click at [81, 94] on input "Brand New" at bounding box center [78, 94] width 5 height 5
radio input "true"
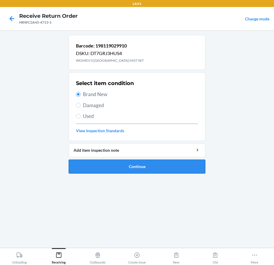
click at [154, 166] on button "Continue" at bounding box center [137, 167] width 137 height 14
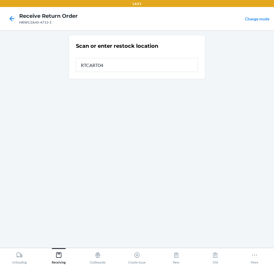
type input "RTCART046"
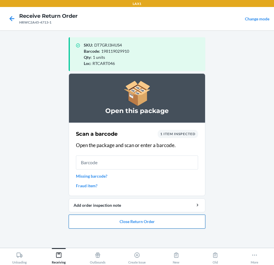
click at [149, 218] on button "Close Return Order" at bounding box center [137, 222] width 137 height 14
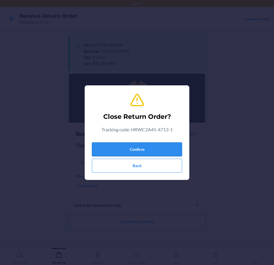
click at [158, 144] on button "Confirm" at bounding box center [137, 149] width 90 height 14
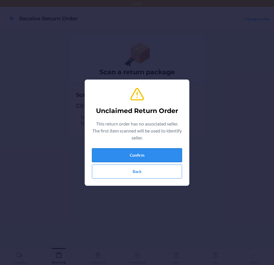
click at [154, 156] on button "Confirm" at bounding box center [137, 155] width 90 height 14
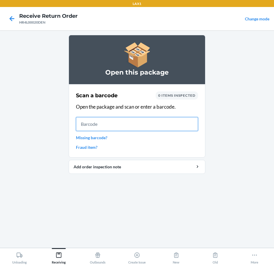
click at [192, 124] on input "text" at bounding box center [137, 124] width 122 height 14
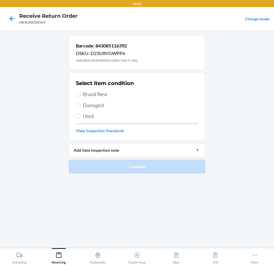
click at [103, 91] on span "Brand New" at bounding box center [140, 95] width 115 height 8
click at [81, 92] on input "Brand New" at bounding box center [78, 94] width 5 height 5
radio input "true"
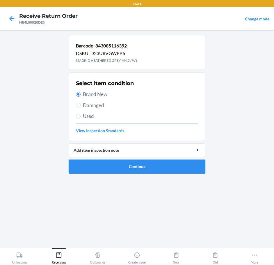
click at [172, 167] on button "Continue" at bounding box center [137, 167] width 137 height 14
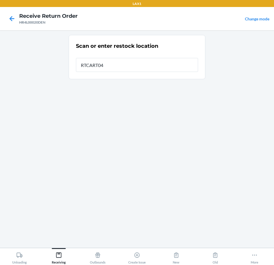
type input "RTCART046"
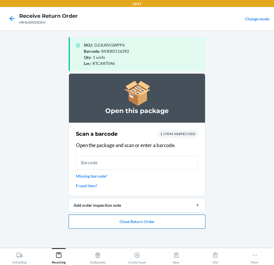
click at [140, 224] on button "Close Return Order" at bounding box center [137, 222] width 137 height 14
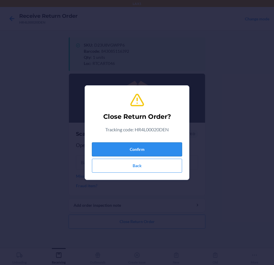
click at [138, 148] on button "Confirm" at bounding box center [137, 149] width 90 height 14
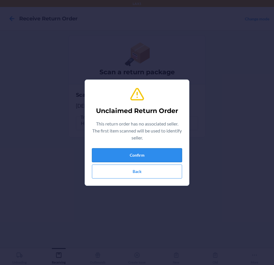
click at [147, 152] on button "Confirm" at bounding box center [137, 155] width 90 height 14
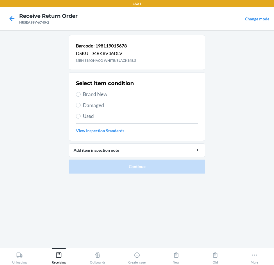
click at [81, 94] on label "Brand New" at bounding box center [137, 95] width 122 height 8
click at [81, 94] on input "Brand New" at bounding box center [78, 94] width 5 height 5
radio input "true"
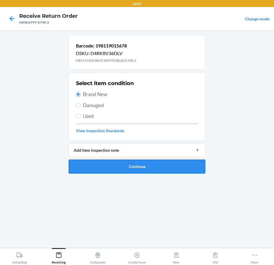
click at [163, 166] on button "Continue" at bounding box center [137, 167] width 137 height 14
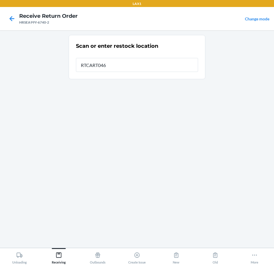
type input "RTCART046"
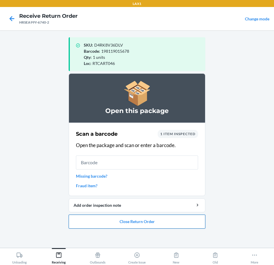
click at [156, 222] on button "Close Return Order" at bounding box center [137, 222] width 137 height 14
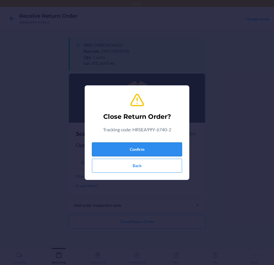
click at [152, 149] on button "Confirm" at bounding box center [137, 149] width 90 height 14
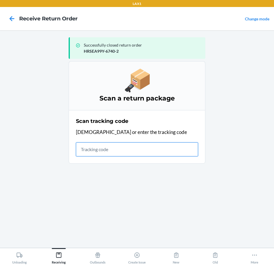
click at [135, 151] on input "text" at bounding box center [137, 149] width 122 height 14
type input "1LSC"
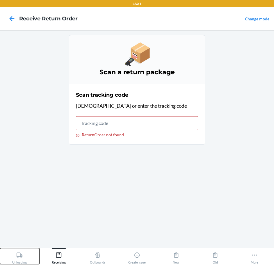
click at [25, 253] on div "Unloading" at bounding box center [19, 257] width 15 height 15
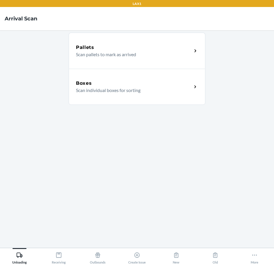
click at [137, 93] on p "Scan individual boxes for sorting" at bounding box center [132, 90] width 112 height 7
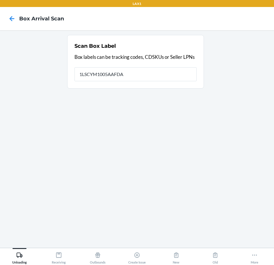
type input "1LSCYM1005AAFDA"
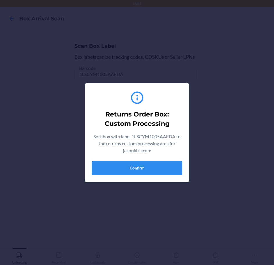
click at [151, 168] on button "Confirm" at bounding box center [137, 168] width 90 height 14
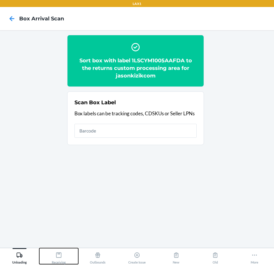
click at [57, 256] on icon at bounding box center [59, 255] width 6 height 6
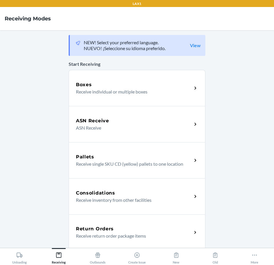
click at [119, 224] on div "Return Orders Receive return order package items" at bounding box center [137, 232] width 137 height 36
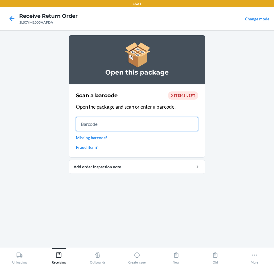
click at [144, 128] on input "text" at bounding box center [137, 124] width 122 height 14
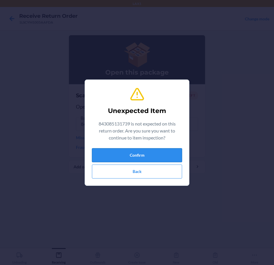
click at [158, 156] on button "Confirm" at bounding box center [137, 155] width 90 height 14
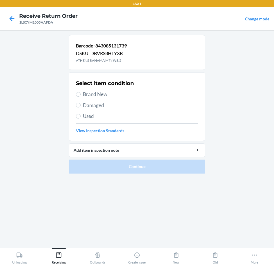
click at [99, 94] on span "Brand New" at bounding box center [140, 95] width 115 height 8
click at [81, 94] on input "Brand New" at bounding box center [78, 94] width 5 height 5
radio input "true"
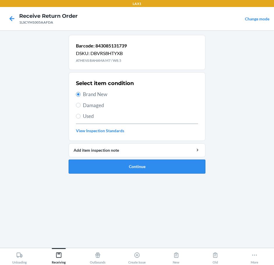
click at [162, 166] on button "Continue" at bounding box center [137, 167] width 137 height 14
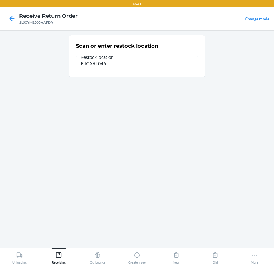
type input "RTCART046"
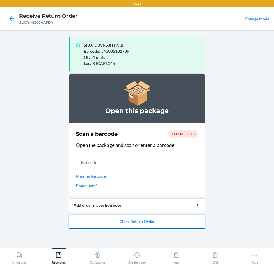
click at [141, 224] on button "Close Return Order" at bounding box center [137, 222] width 137 height 14
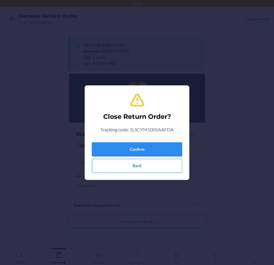
click at [153, 149] on button "Confirm" at bounding box center [137, 149] width 90 height 14
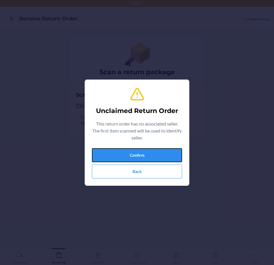
click at [153, 149] on button "Confirm" at bounding box center [137, 155] width 90 height 14
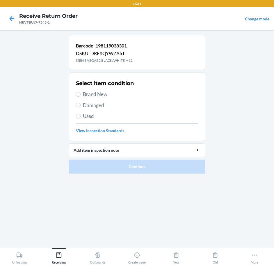
click at [98, 91] on span "Brand New" at bounding box center [140, 95] width 115 height 8
click at [81, 92] on input "Brand New" at bounding box center [78, 94] width 5 height 5
radio input "true"
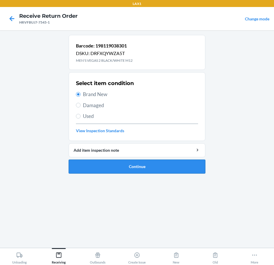
click at [169, 163] on button "Continue" at bounding box center [137, 167] width 137 height 14
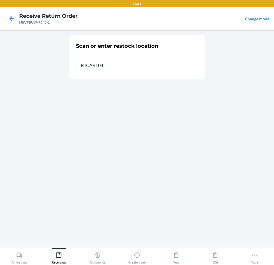
type input "RTCART046"
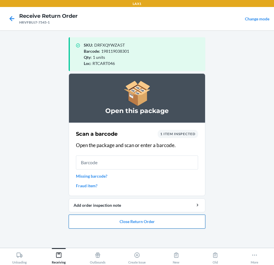
click at [170, 224] on button "Close Return Order" at bounding box center [137, 222] width 137 height 14
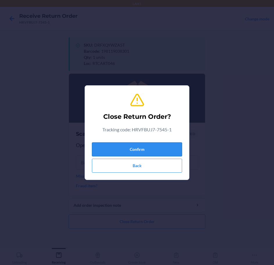
click at [162, 149] on button "Confirm" at bounding box center [137, 149] width 90 height 14
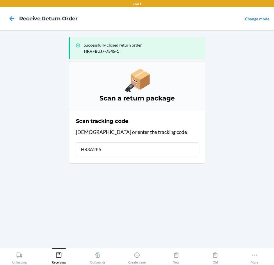
type input "HR3A2P5B"
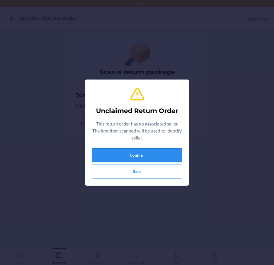
click at [167, 155] on div "Unclaimed Return Order This return order has no associated seller. The first it…" at bounding box center [137, 132] width 90 height 96
click at [167, 155] on button "Confirm" at bounding box center [137, 155] width 90 height 14
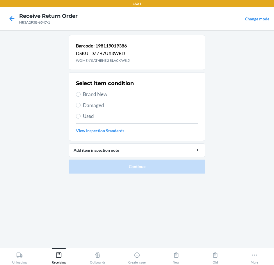
drag, startPoint x: 98, startPoint y: 94, endPoint x: 120, endPoint y: 141, distance: 52.0
click at [98, 99] on div "Select item condition Brand New Damaged Used View Inspection Standards" at bounding box center [137, 107] width 122 height 58
click at [90, 95] on span "Brand New" at bounding box center [140, 95] width 115 height 8
click at [81, 95] on input "Brand New" at bounding box center [78, 94] width 5 height 5
radio input "true"
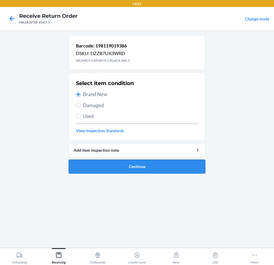
click at [142, 167] on button "Continue" at bounding box center [137, 167] width 137 height 14
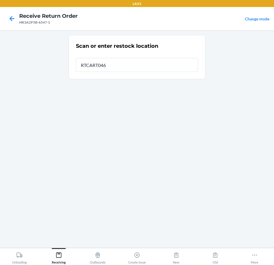
type input "RTCART046"
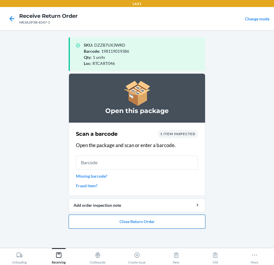
click at [149, 221] on button "Close Return Order" at bounding box center [137, 222] width 137 height 14
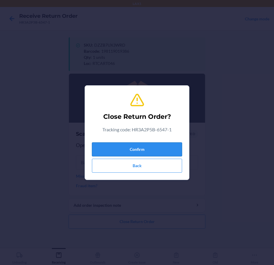
click at [151, 153] on button "Confirm" at bounding box center [137, 149] width 90 height 14
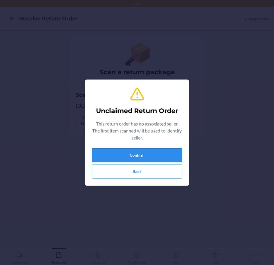
click at [156, 151] on button "Confirm" at bounding box center [137, 155] width 90 height 14
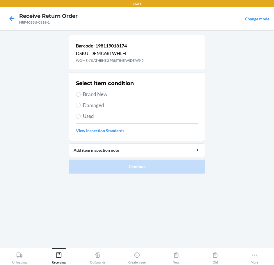
click at [104, 96] on span "Brand New" at bounding box center [140, 95] width 115 height 8
click at [81, 96] on input "Brand New" at bounding box center [78, 94] width 5 height 5
radio input "true"
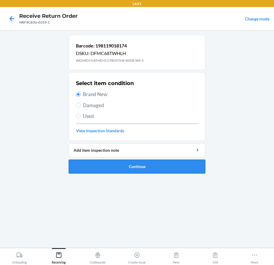
click at [181, 163] on button "Continue" at bounding box center [137, 167] width 137 height 14
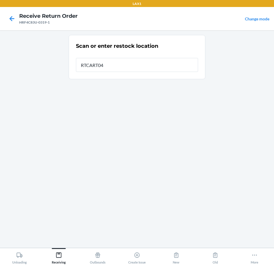
type input "RTCART046"
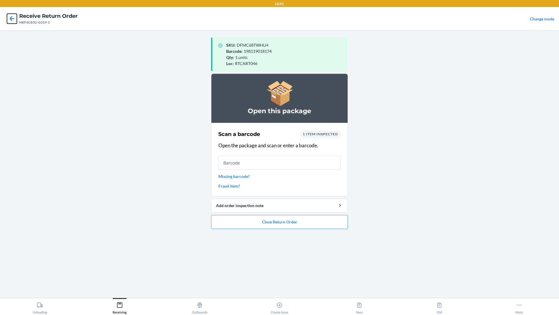
click at [9, 18] on icon at bounding box center [12, 19] width 10 height 10
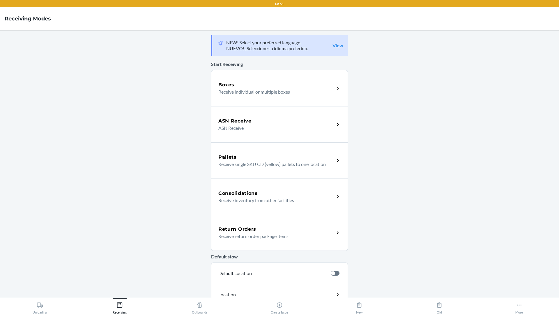
click at [274, 26] on nav "Receiving Modes" at bounding box center [279, 18] width 559 height 23
drag, startPoint x: 40, startPoint y: 63, endPoint x: 54, endPoint y: 40, distance: 26.5
click at [43, 67] on main "NEW! Select your preferred language. NUEVO! ¡Seleccione su idioma preferido. Vi…" at bounding box center [279, 163] width 559 height 267
click at [64, 21] on nav "Receiving Modes" at bounding box center [279, 18] width 559 height 23
drag, startPoint x: 308, startPoint y: 129, endPoint x: 380, endPoint y: 166, distance: 80.6
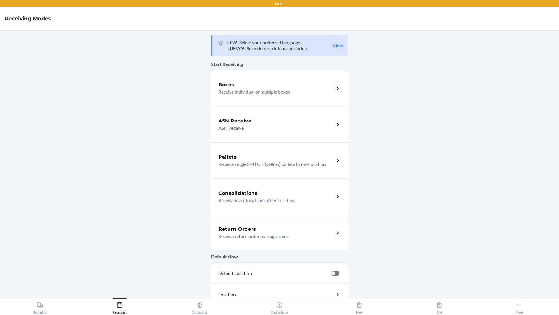
click at [274, 166] on main "NEW! Select your preferred language. NUEVO! ¡Seleccione su idioma preferido. Vi…" at bounding box center [279, 163] width 559 height 267
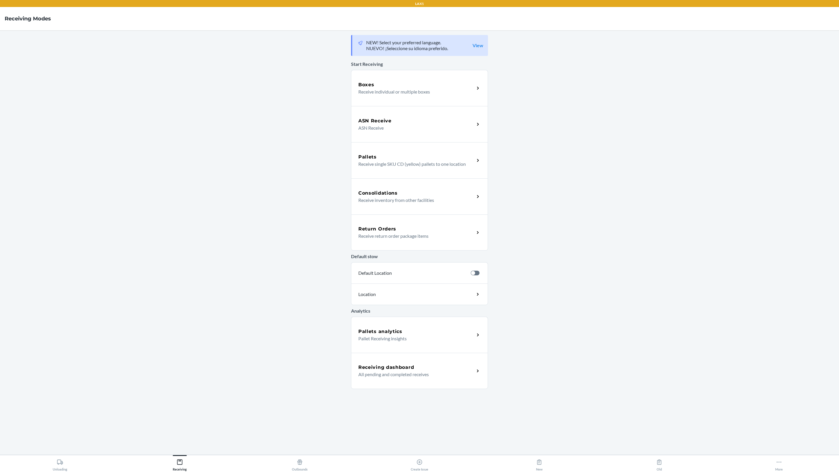
click at [274, 265] on main "NEW! Select your preferred language. NUEVO! ¡Seleccione su idioma preferido. Vi…" at bounding box center [419, 242] width 839 height 424
click at [10, 17] on h4 "Receiving Modes" at bounding box center [28, 19] width 46 height 8
click at [0, 19] on nav "Receiving Modes" at bounding box center [419, 18] width 839 height 23
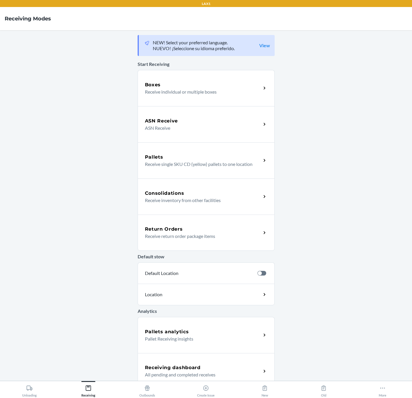
click at [274, 191] on main "NEW! Select your preferred language. NUEVO! ¡Seleccione su idioma preferido. Vi…" at bounding box center [206, 205] width 412 height 350
click at [274, 159] on main "NEW! Select your preferred language. NUEVO! ¡Seleccione su idioma preferido. Vi…" at bounding box center [206, 205] width 412 height 350
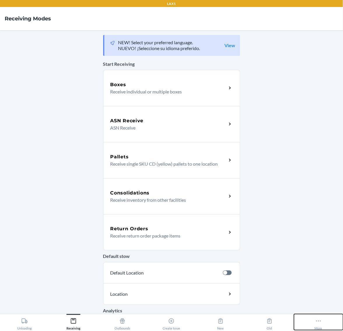
click at [274, 265] on icon at bounding box center [318, 321] width 6 height 6
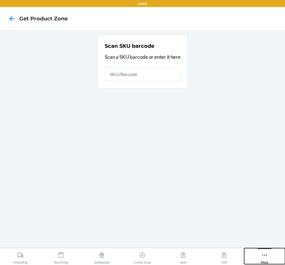
click at [261, 254] on icon at bounding box center [264, 255] width 6 height 6
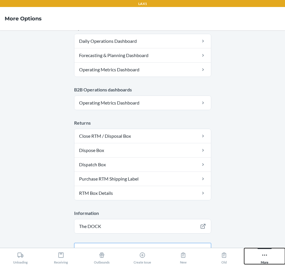
scroll to position [309, 0]
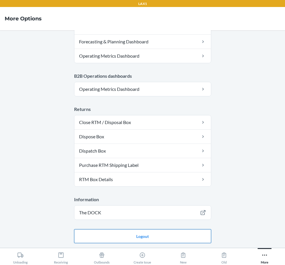
click at [172, 237] on button "Logout" at bounding box center [142, 236] width 137 height 14
